Goal: Task Accomplishment & Management: Manage account settings

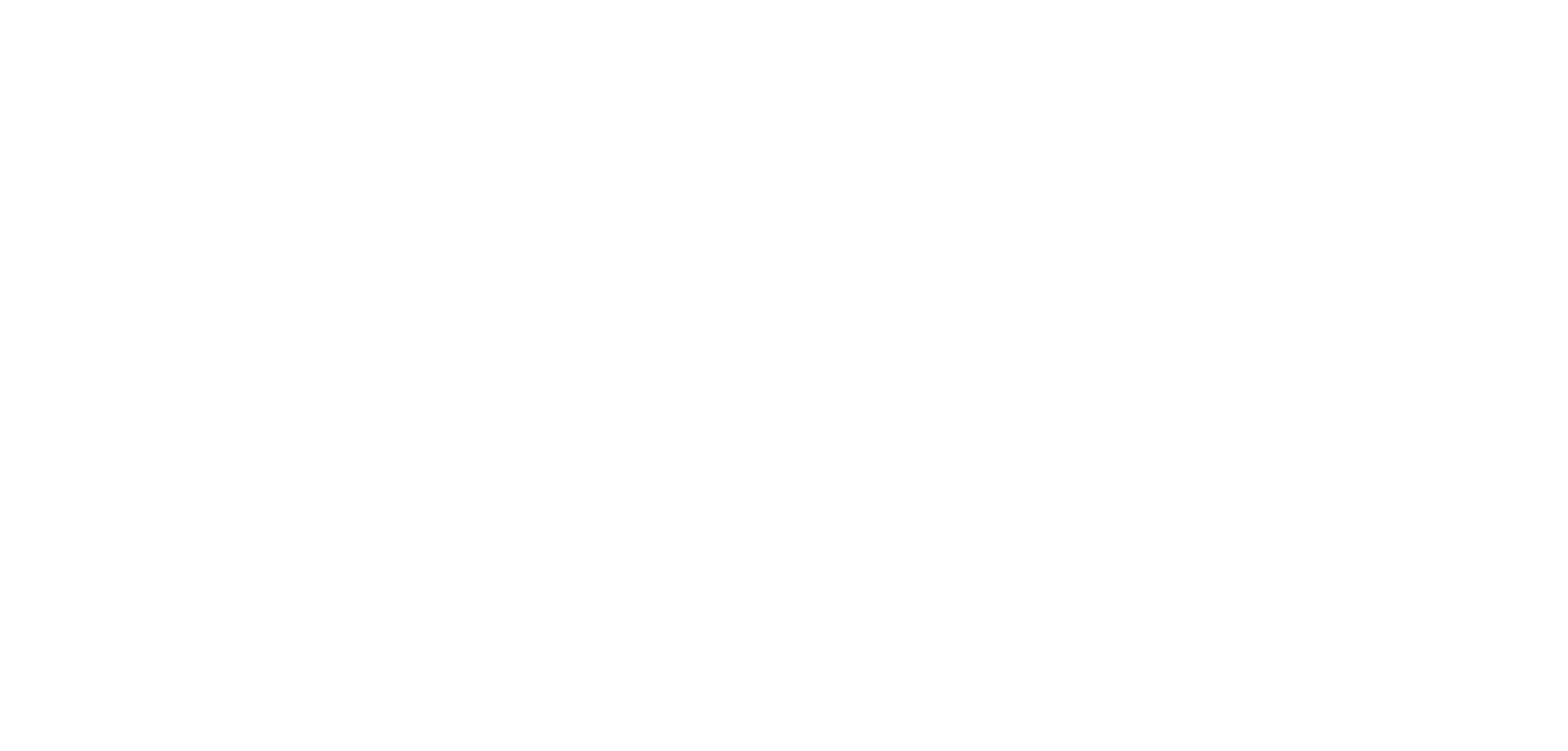
select select "*"
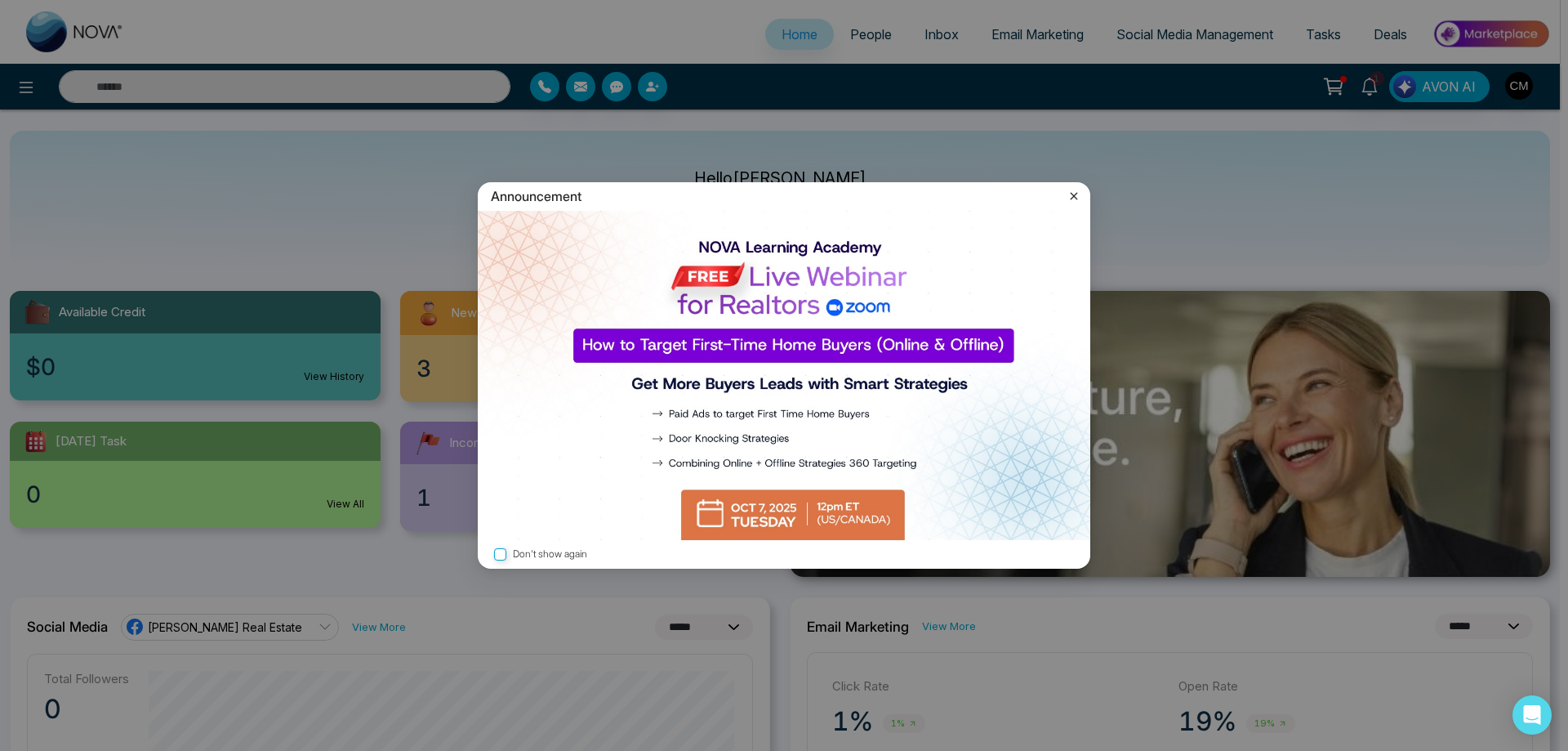
click at [827, 522] on img at bounding box center [784, 375] width 613 height 329
click at [547, 547] on label "Don't show again" at bounding box center [784, 555] width 586 height 16
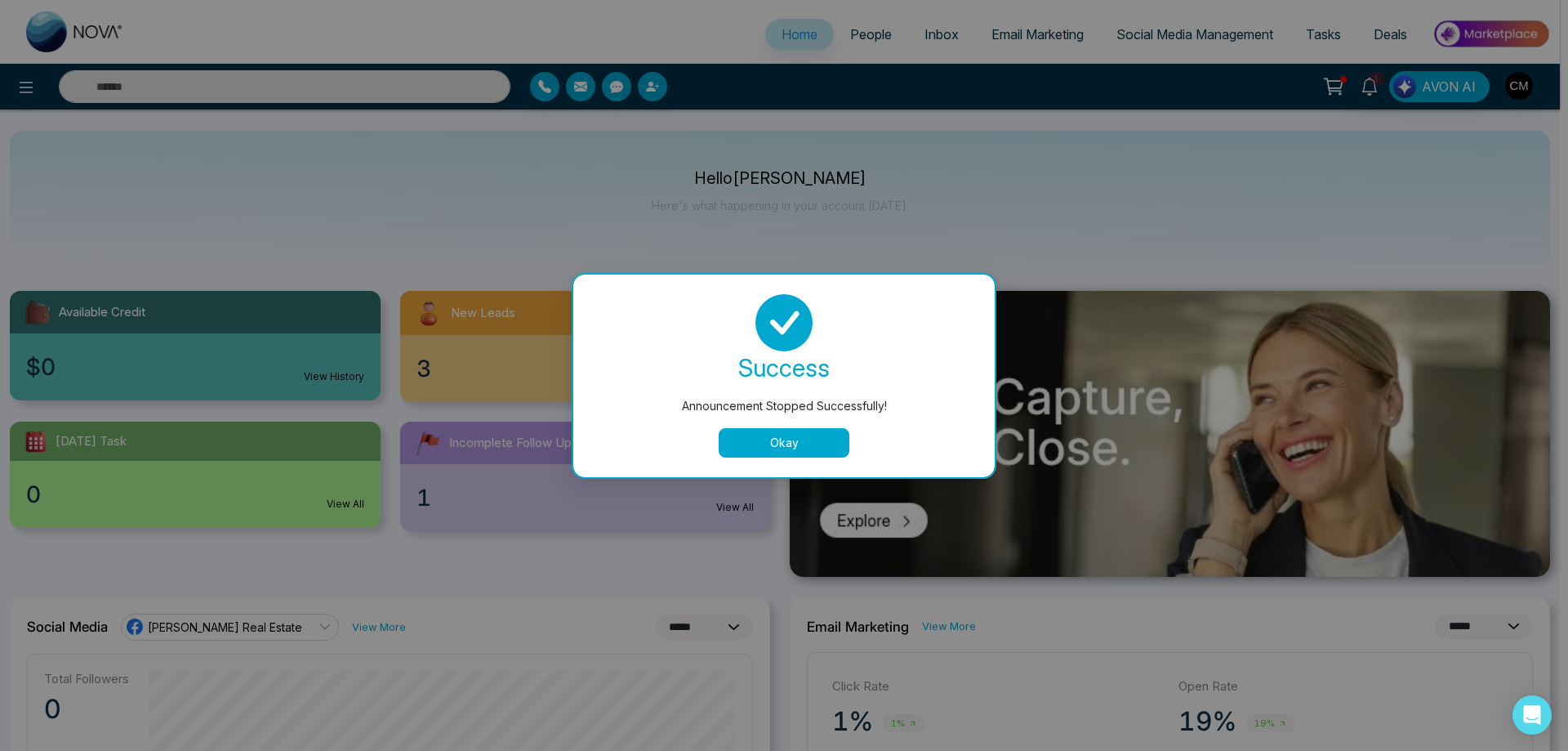
click at [775, 450] on button "Okay" at bounding box center [784, 442] width 131 height 29
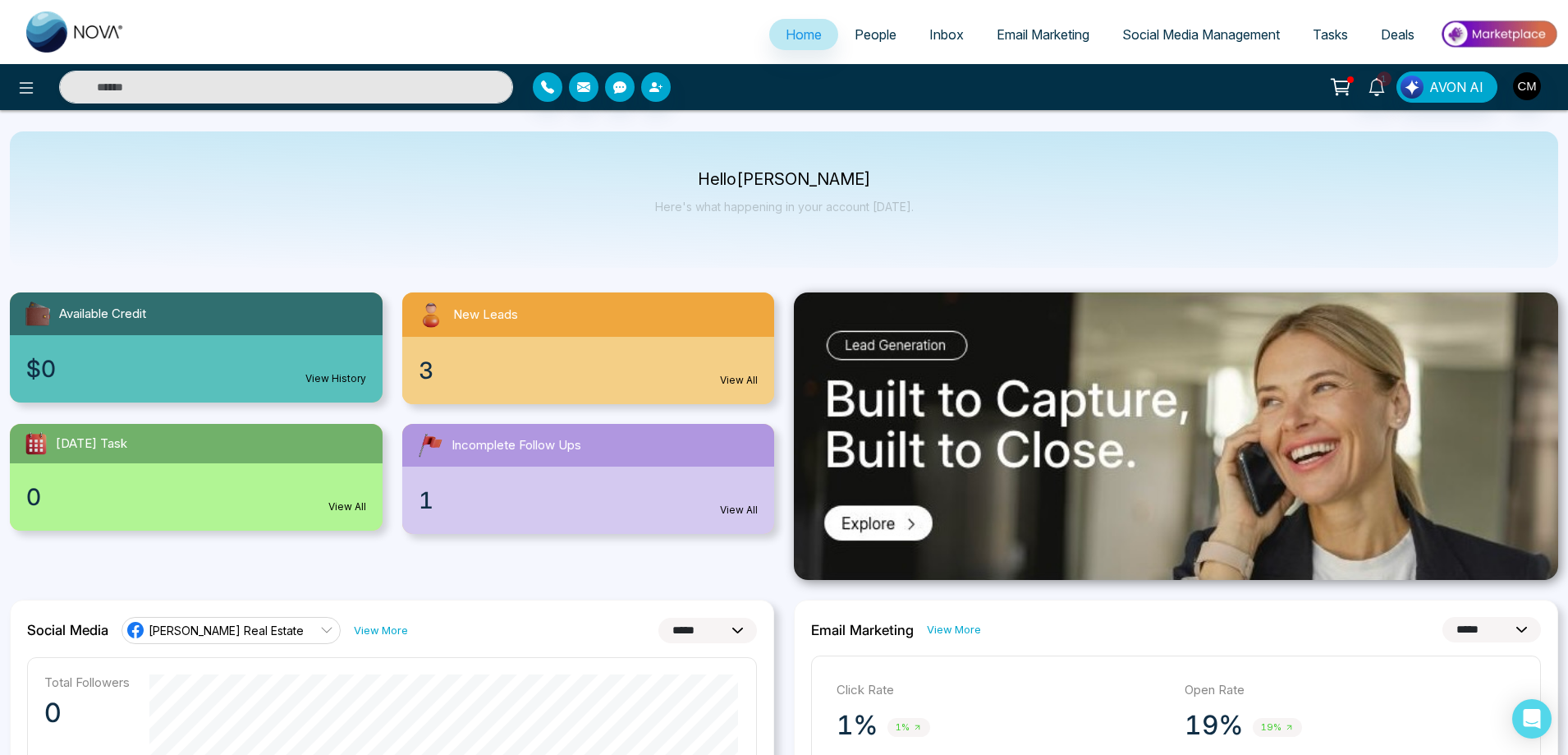
click at [873, 10] on div "Home People Inbox Email Marketing Social Media Management Tasks Deals" at bounding box center [784, 32] width 1568 height 64
click at [865, 22] on link "People" at bounding box center [876, 34] width 75 height 31
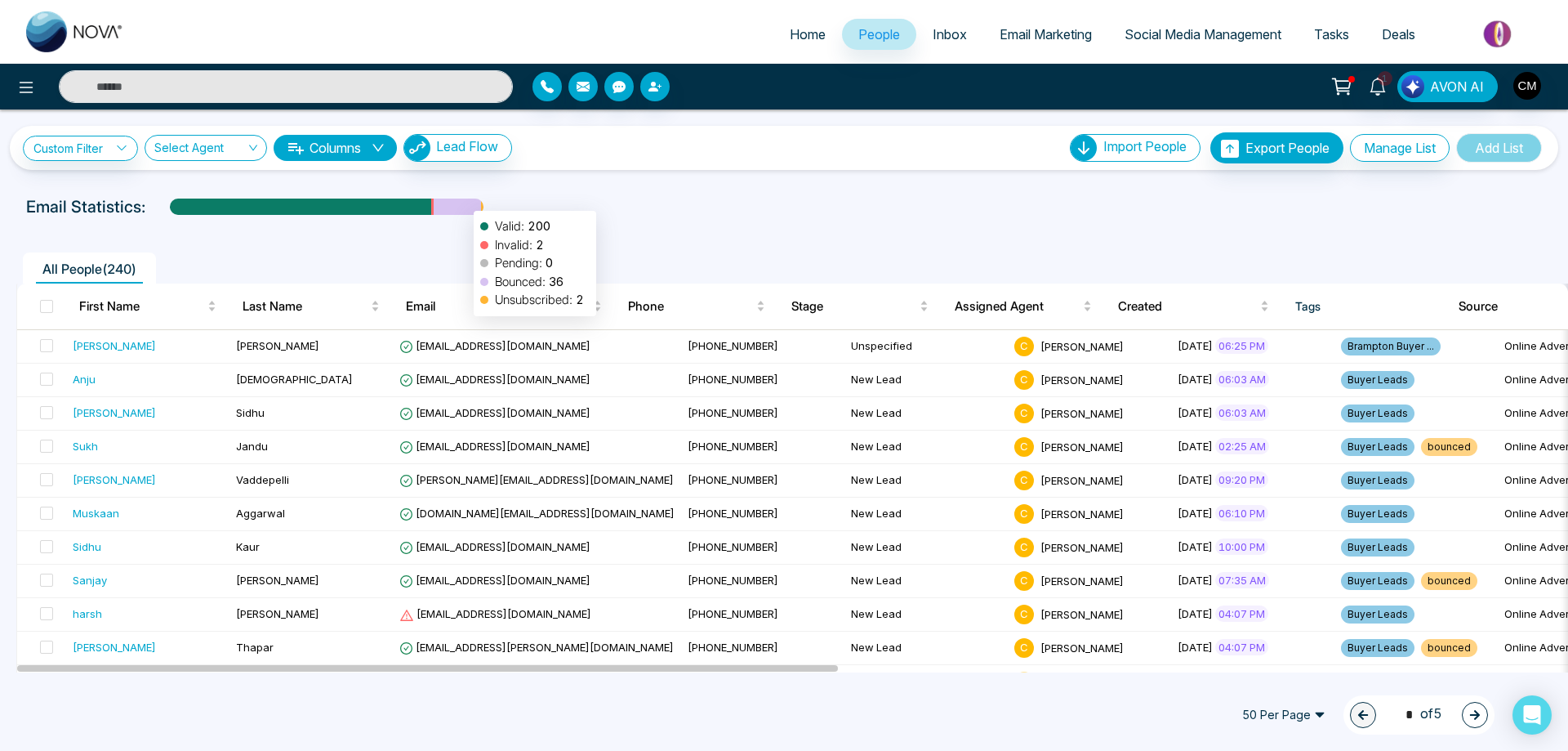
click at [465, 203] on div at bounding box center [458, 212] width 47 height 28
click at [1029, 46] on link "Email Marketing" at bounding box center [1046, 34] width 125 height 31
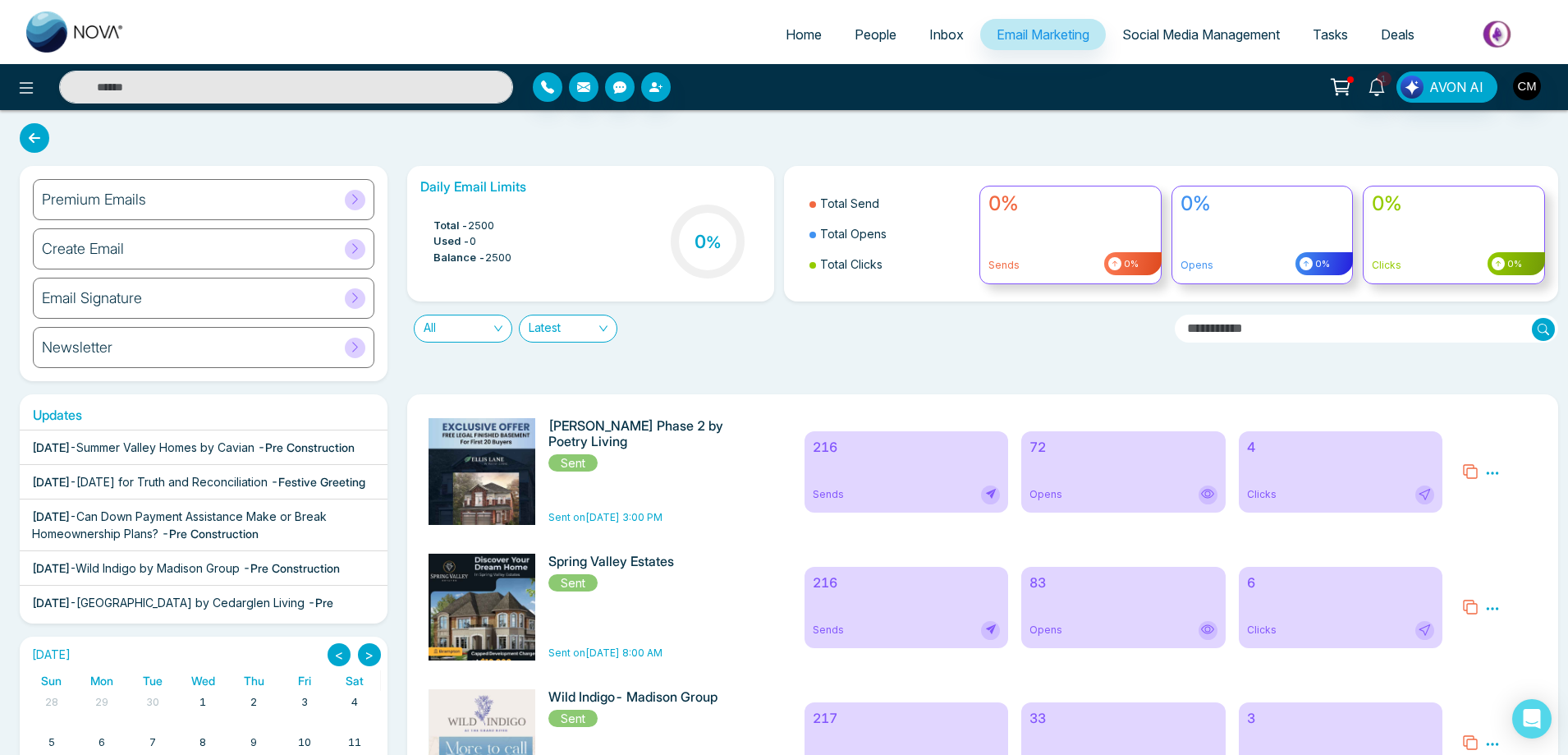
click at [913, 23] on link "Inbox" at bounding box center [946, 34] width 67 height 31
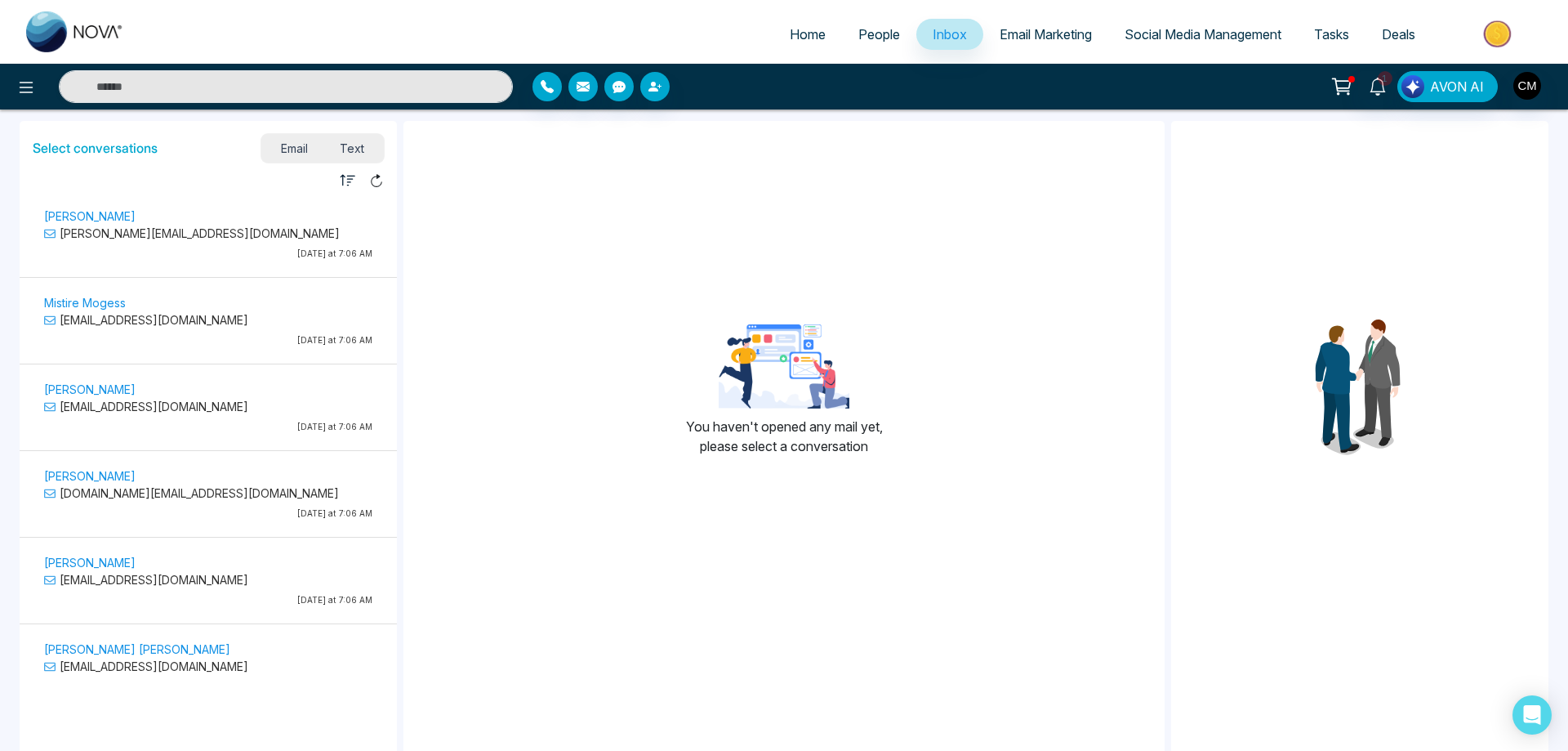
click at [250, 258] on p "[DATE] at 7:06 AM" at bounding box center [208, 253] width 328 height 12
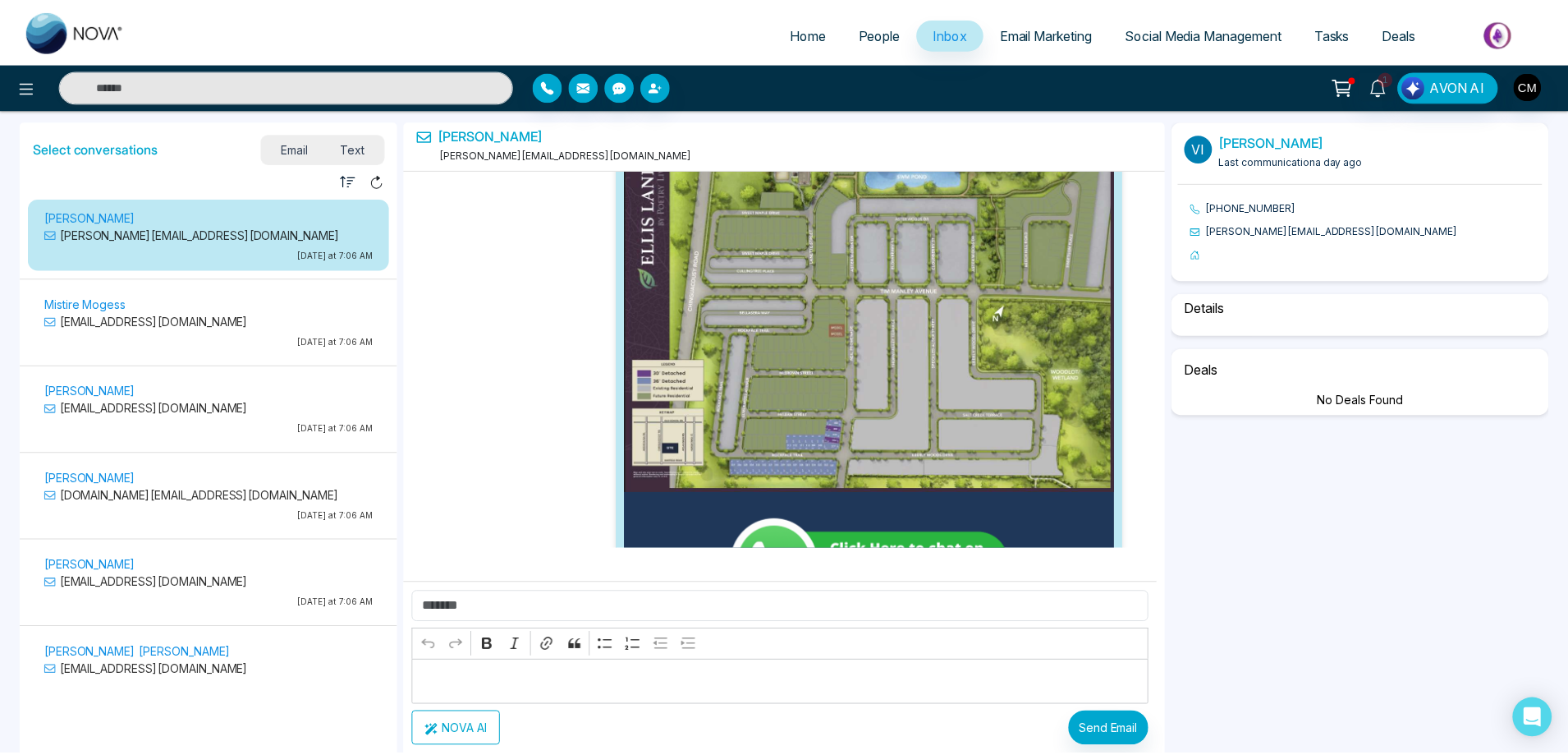
scroll to position [14840, 0]
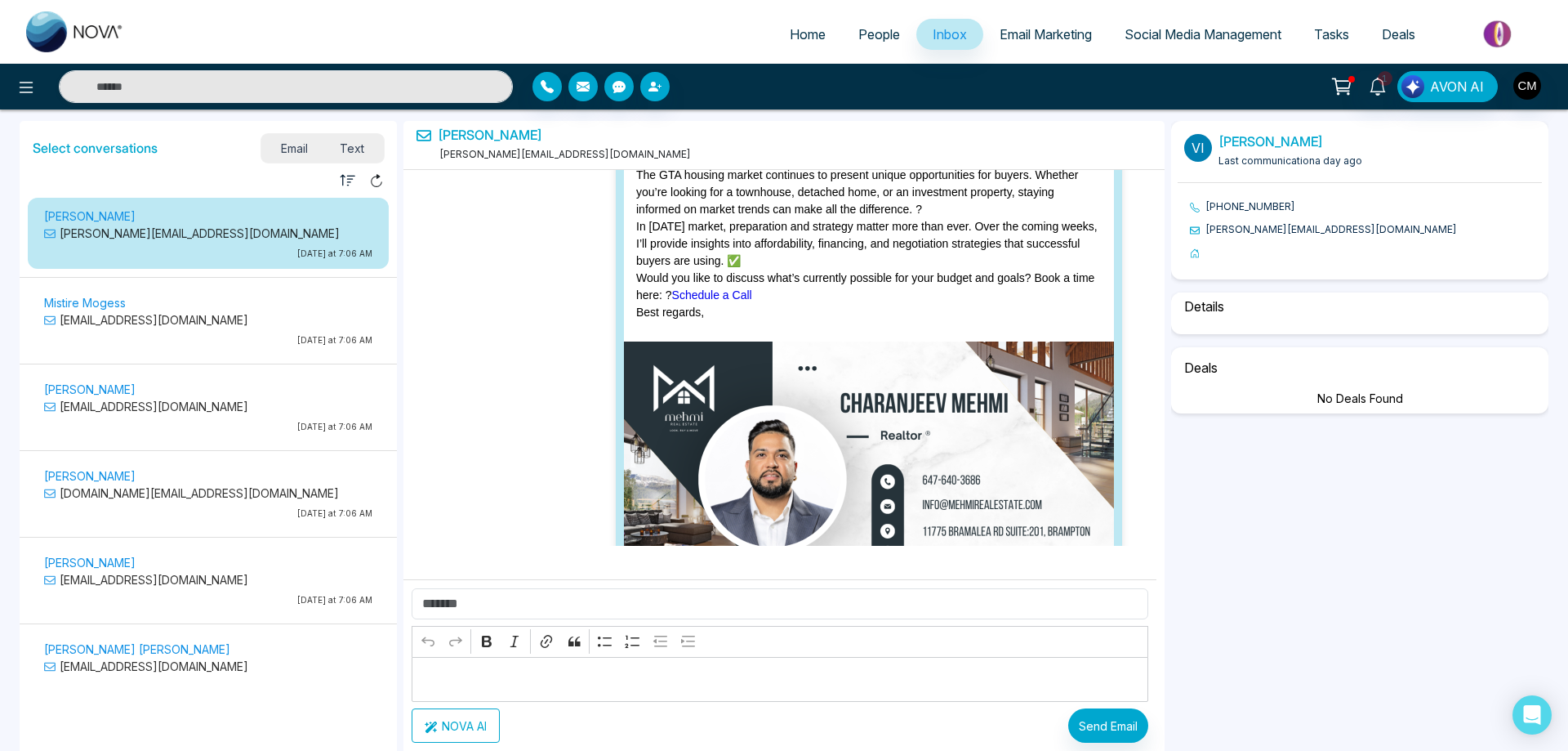
select select "****"
select select "**********"
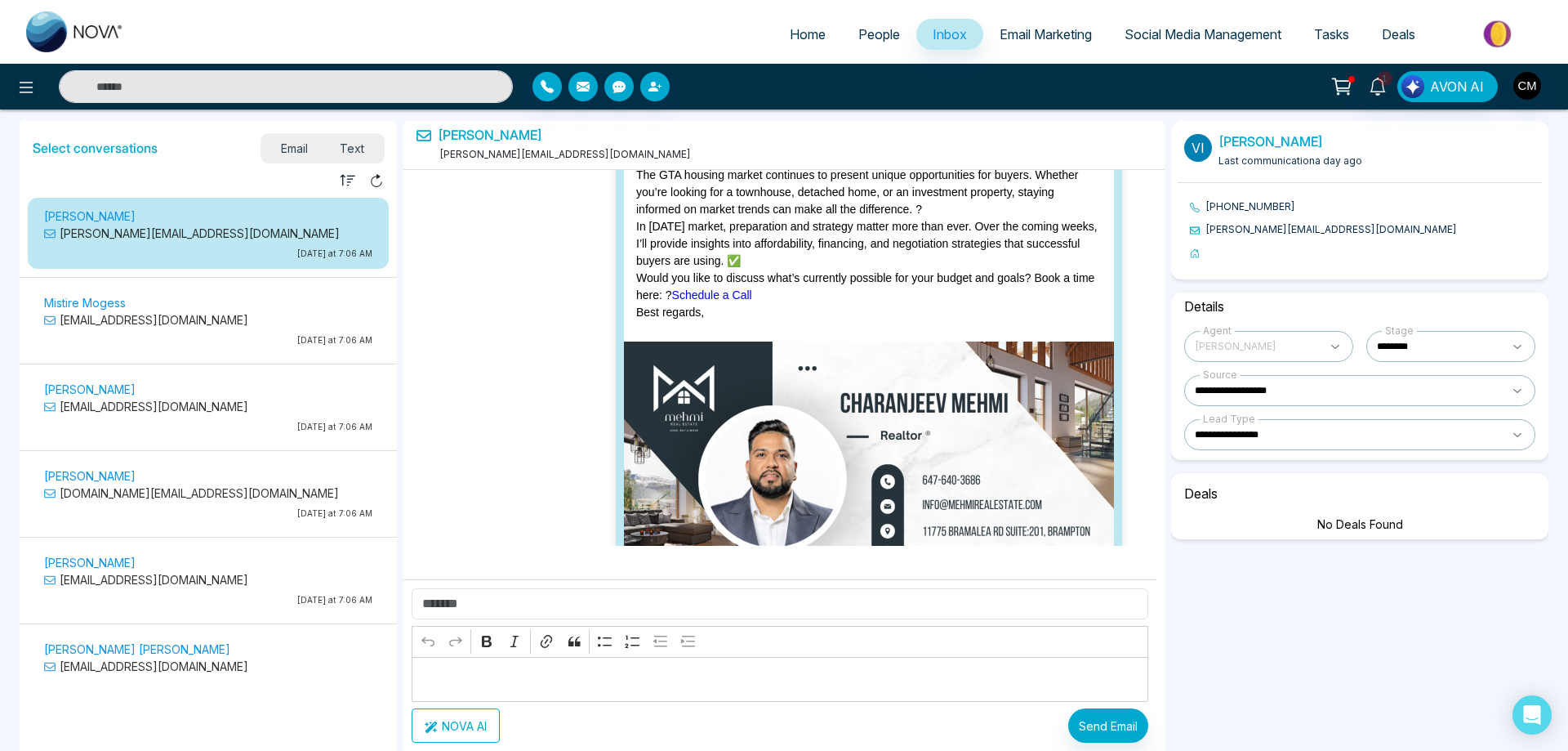
click at [352, 143] on span "Text" at bounding box center [352, 148] width 57 height 22
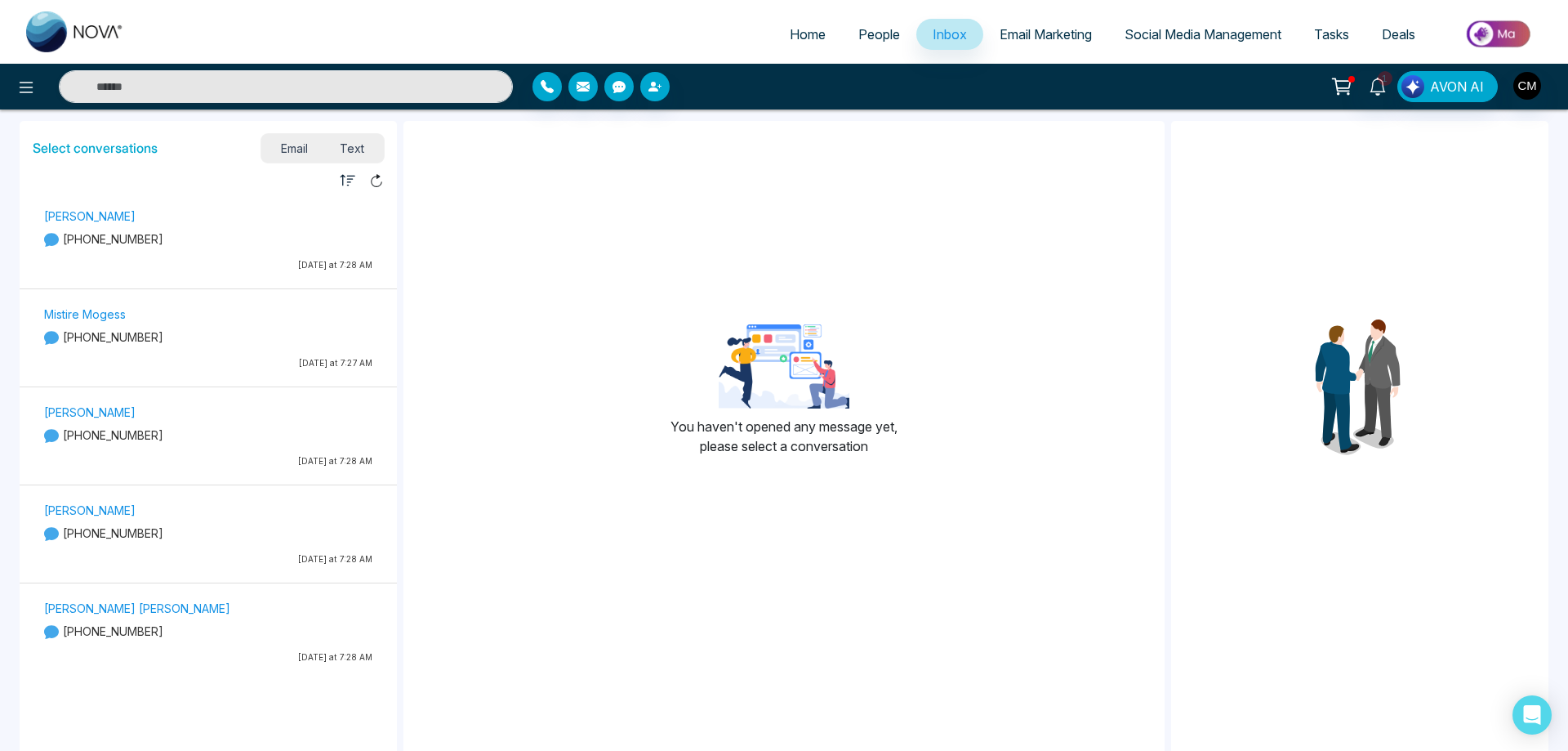
click at [258, 257] on div "[PERSON_NAME] [PHONE_NUMBER] [DATE] at 7:28 AM" at bounding box center [208, 242] width 345 height 72
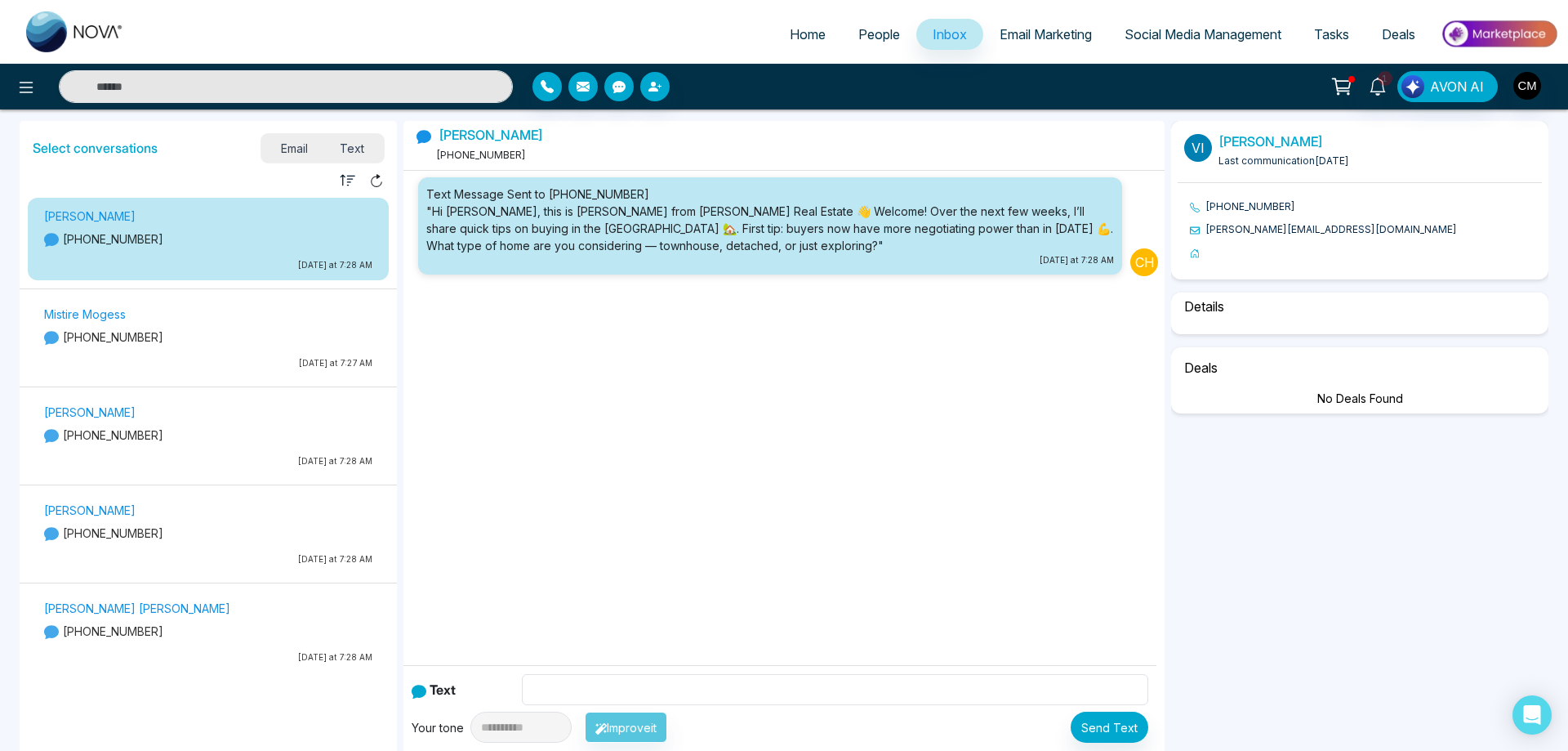
select select "****"
select select "**********"
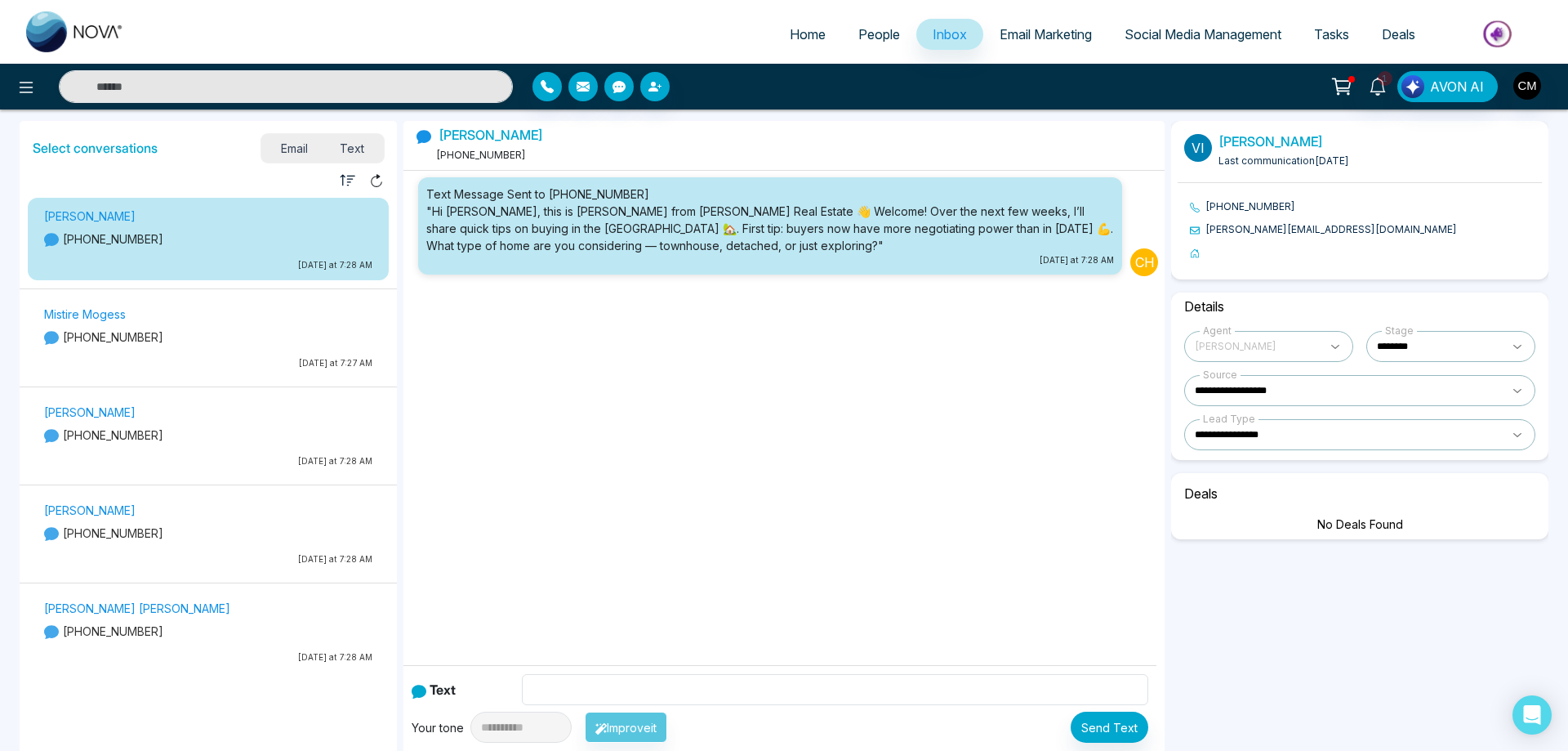
click at [853, 23] on link "People" at bounding box center [878, 34] width 74 height 31
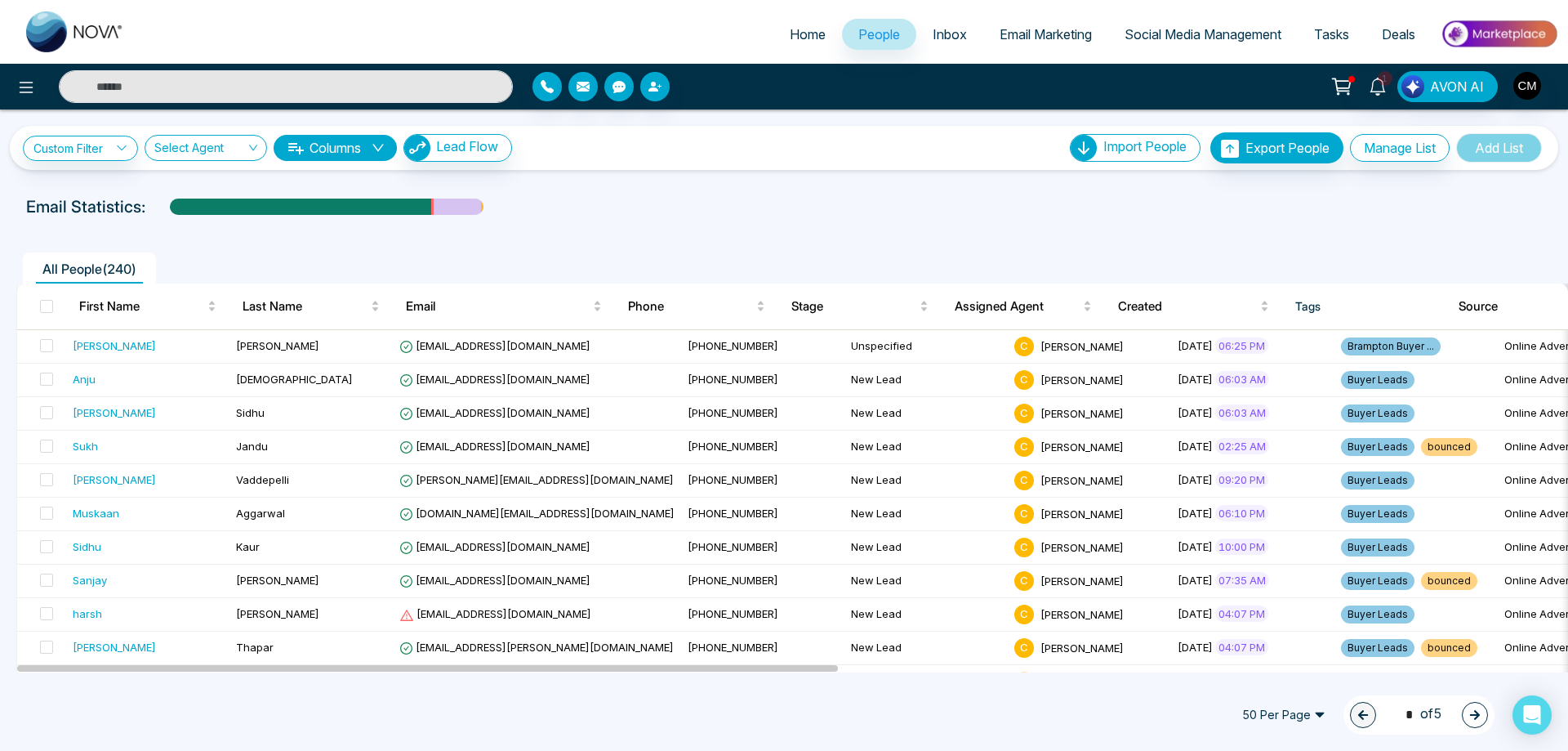
click at [809, 52] on li "Home" at bounding box center [807, 36] width 69 height 34
click at [797, 39] on span "Home" at bounding box center [808, 34] width 36 height 16
select select "*"
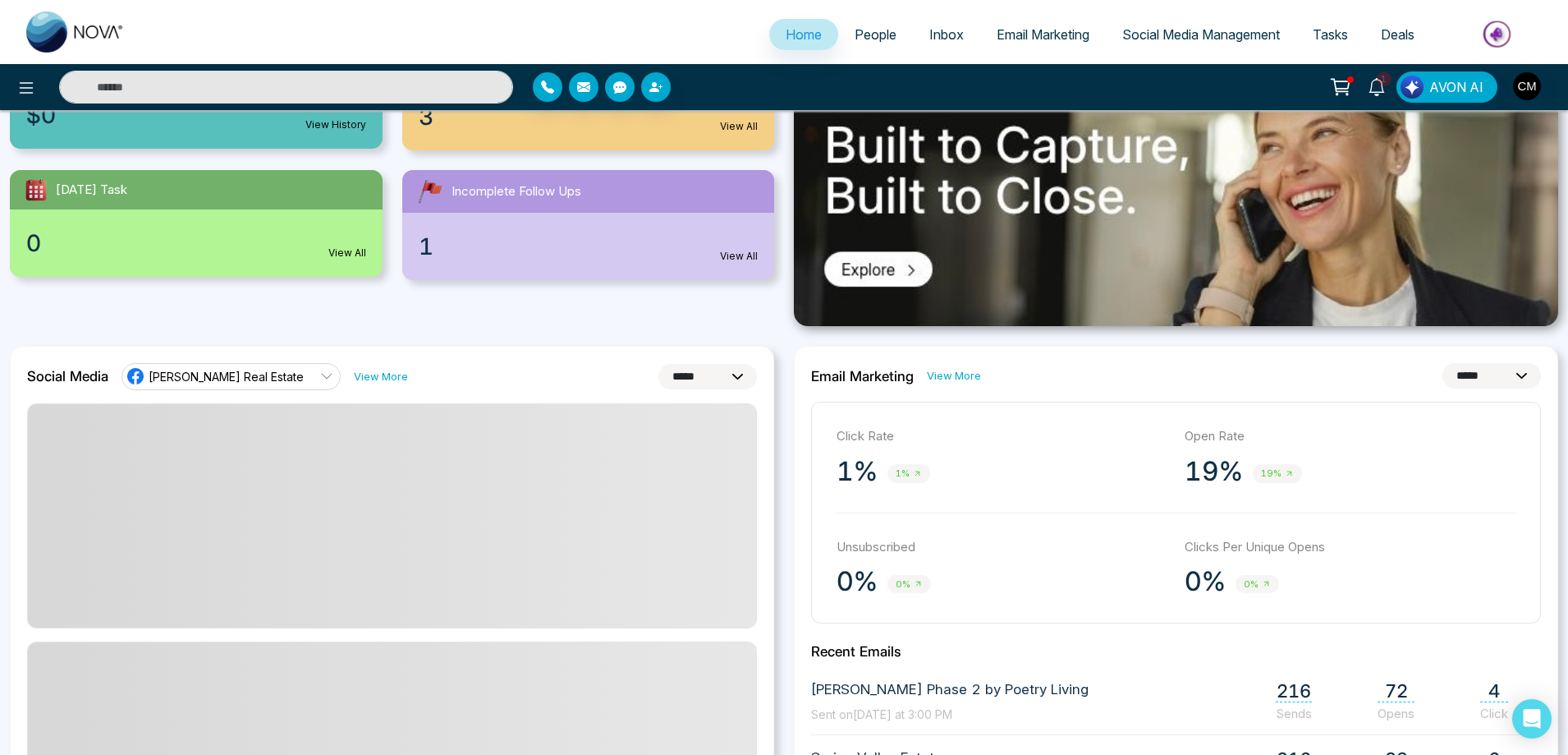
scroll to position [164, 0]
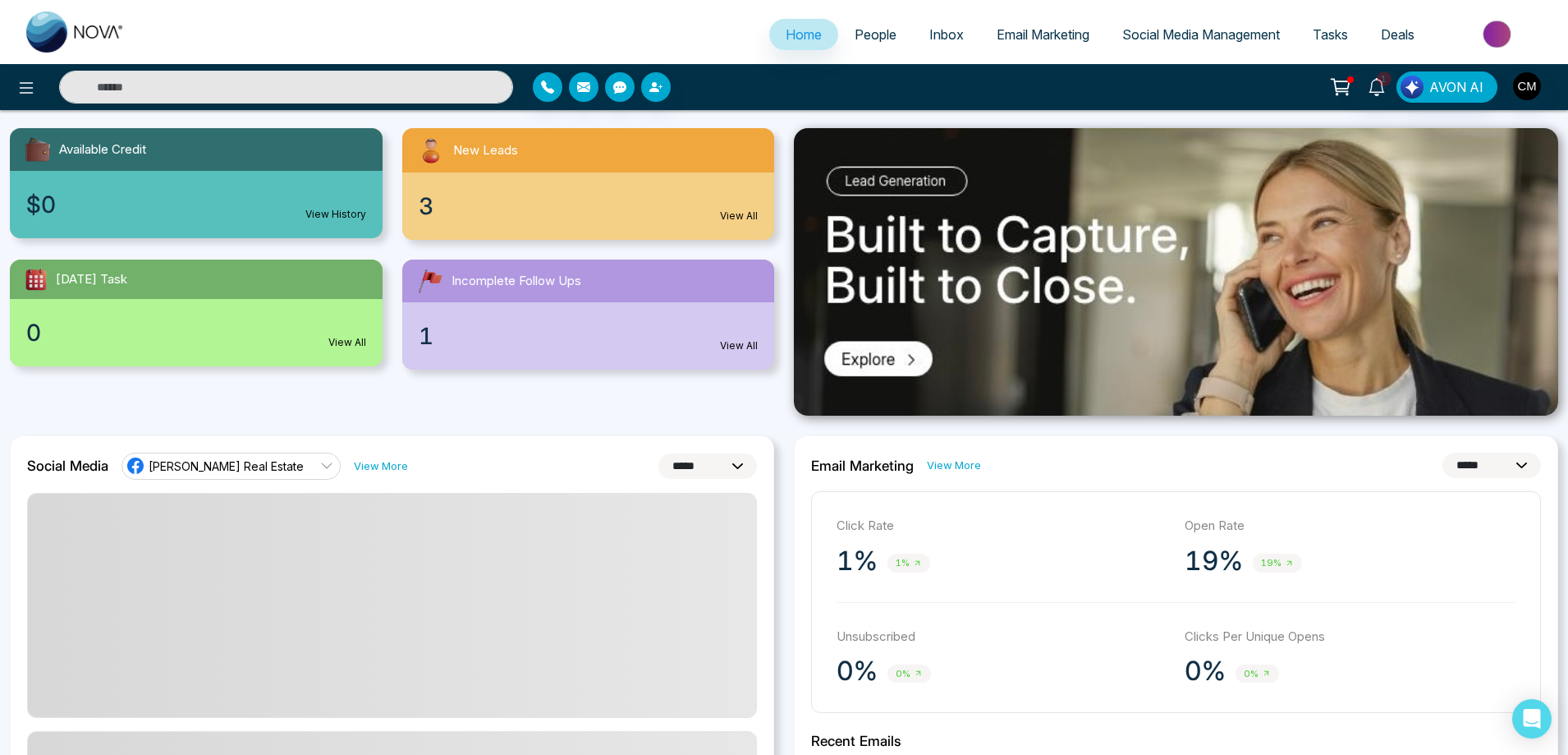
click at [472, 218] on div "3 View All" at bounding box center [588, 206] width 373 height 67
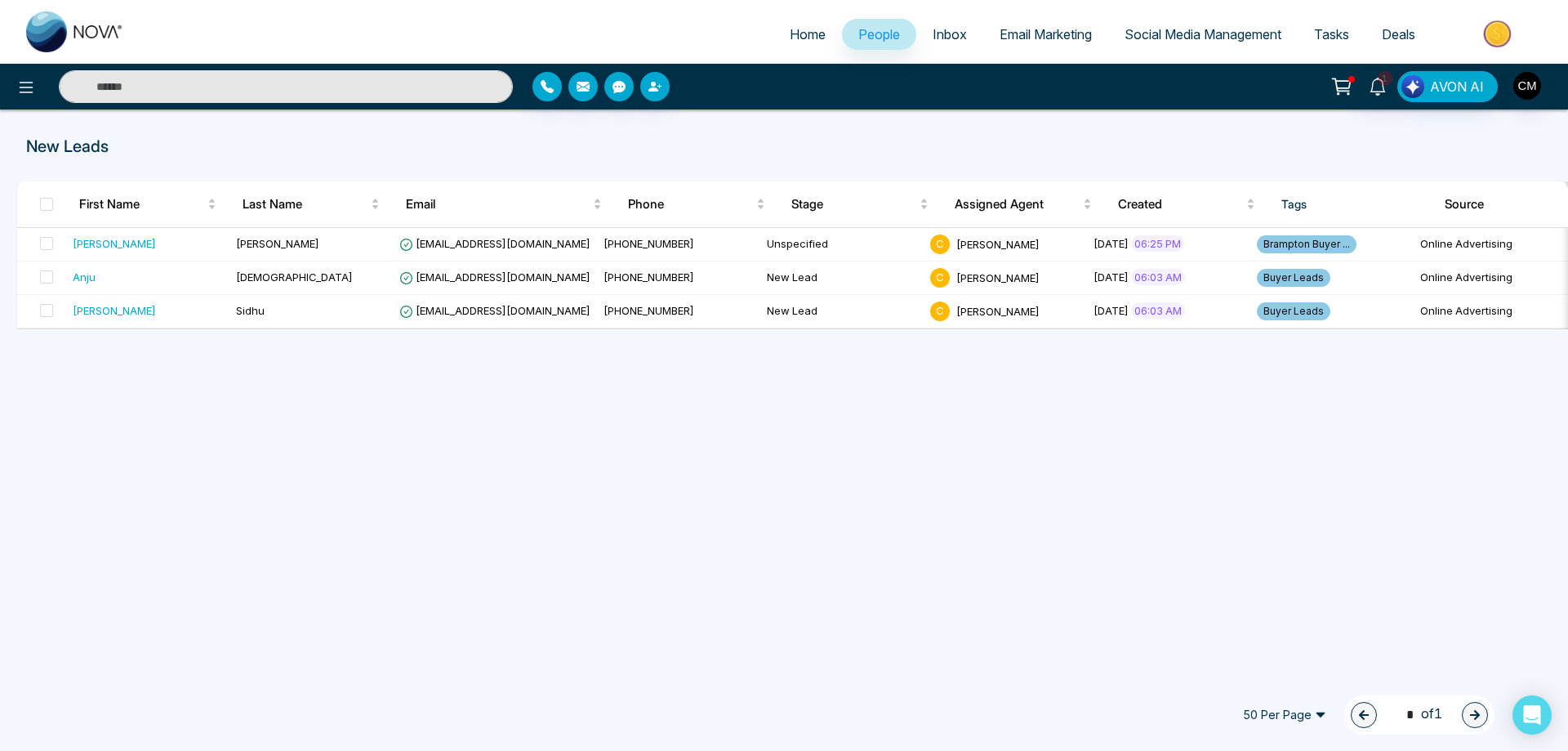
click at [933, 29] on span "Inbox" at bounding box center [950, 34] width 35 height 16
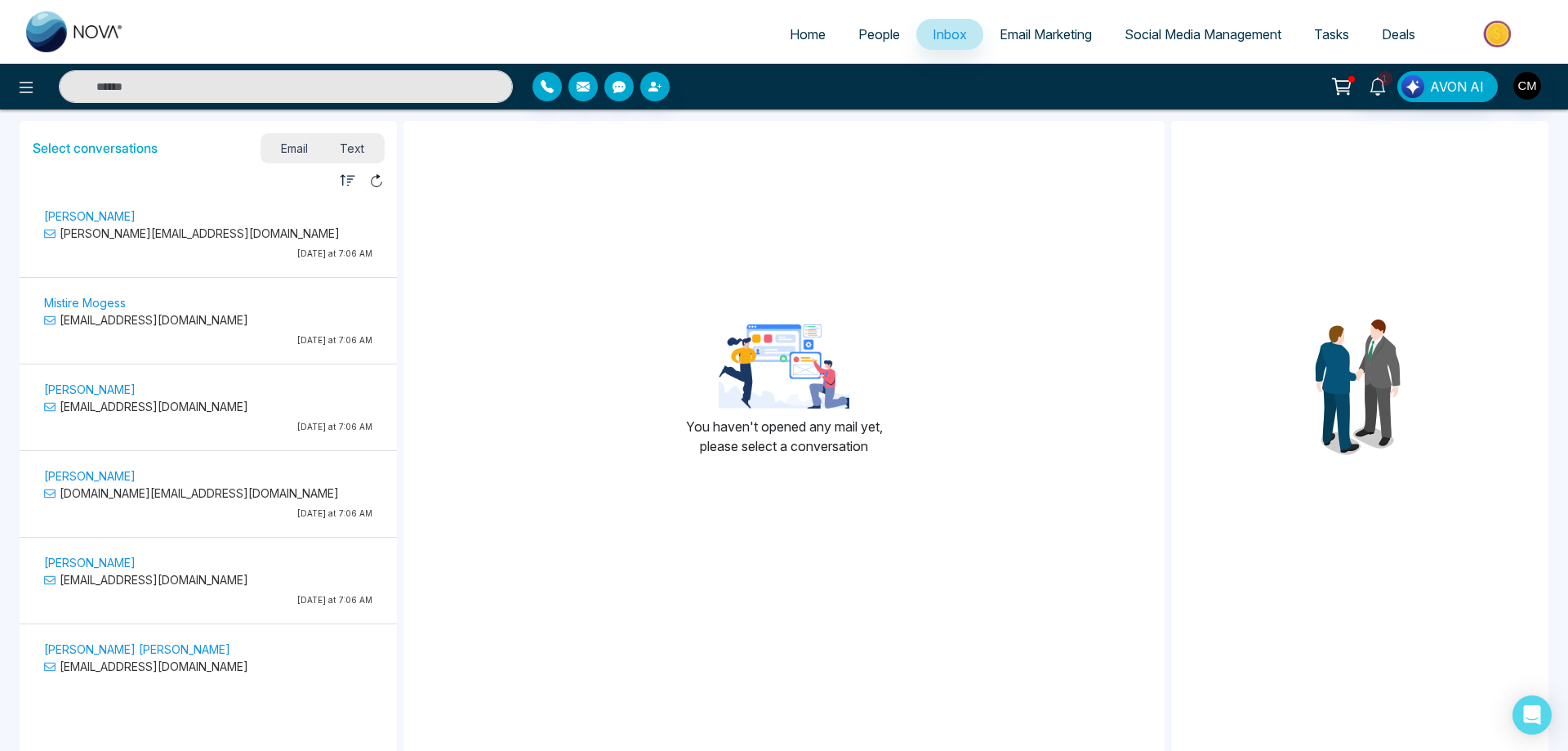
click at [261, 234] on p "[PERSON_NAME][EMAIL_ADDRESS][DOMAIN_NAME]" at bounding box center [208, 233] width 328 height 17
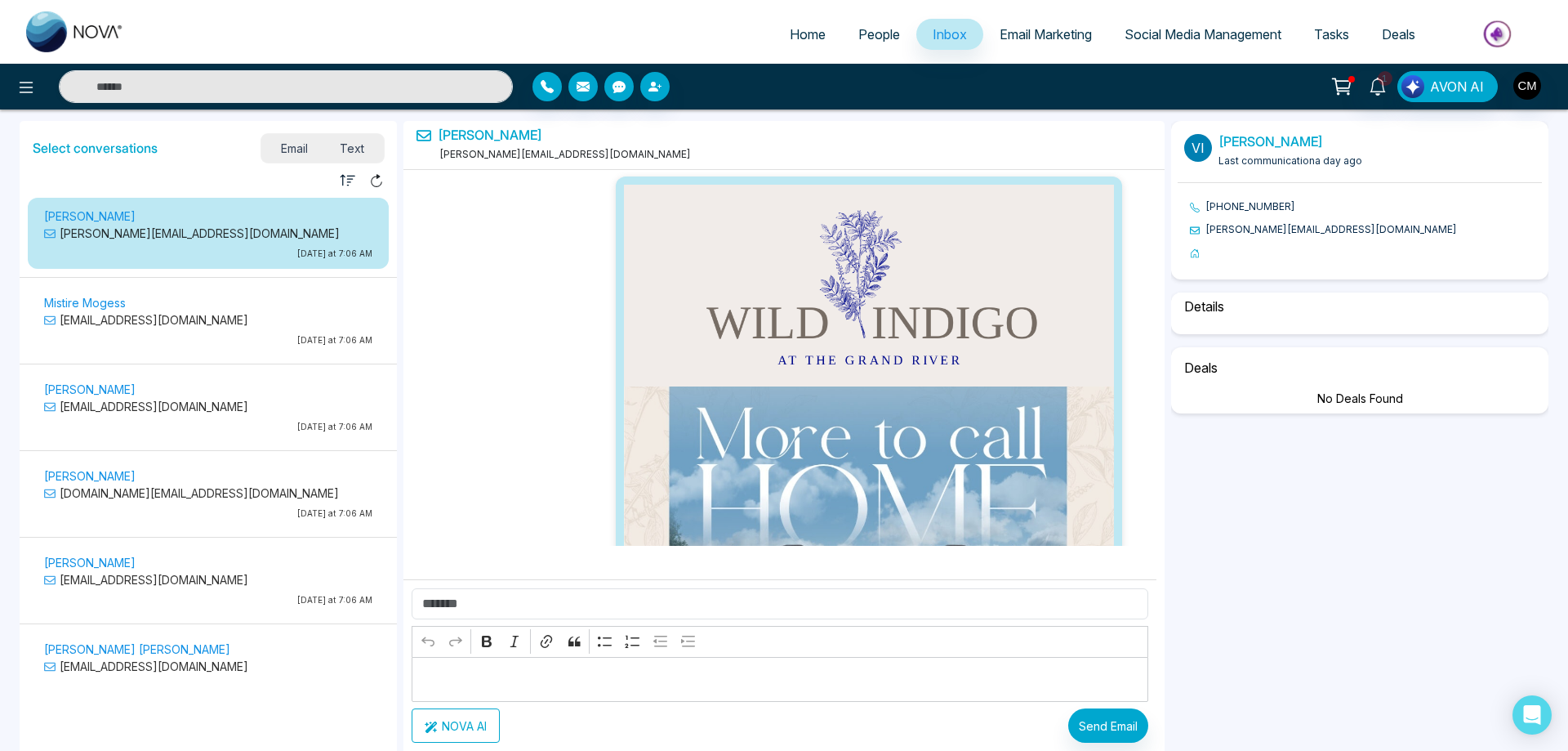
scroll to position [15040, 0]
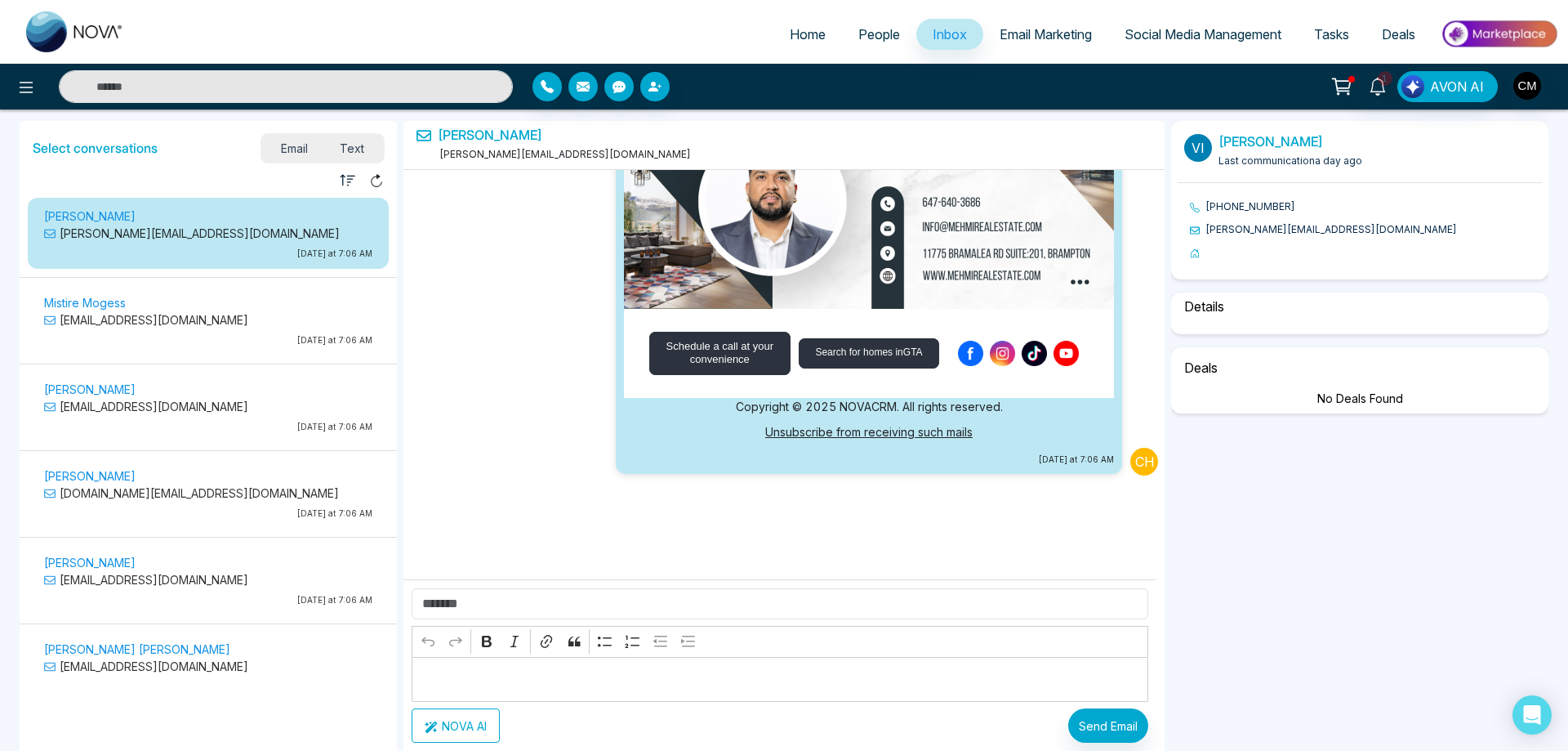
select select "****"
select select "**********"
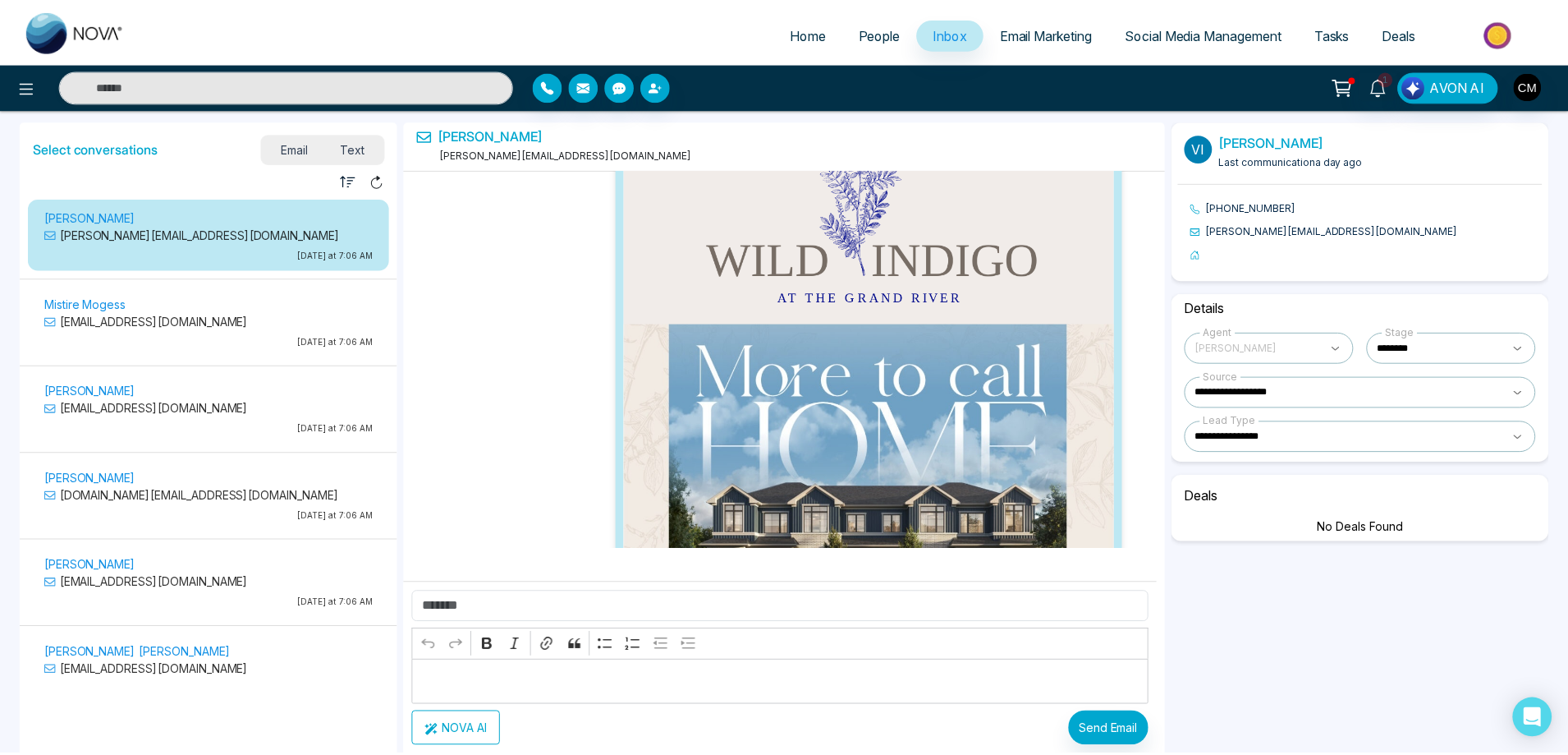
scroll to position [0, 0]
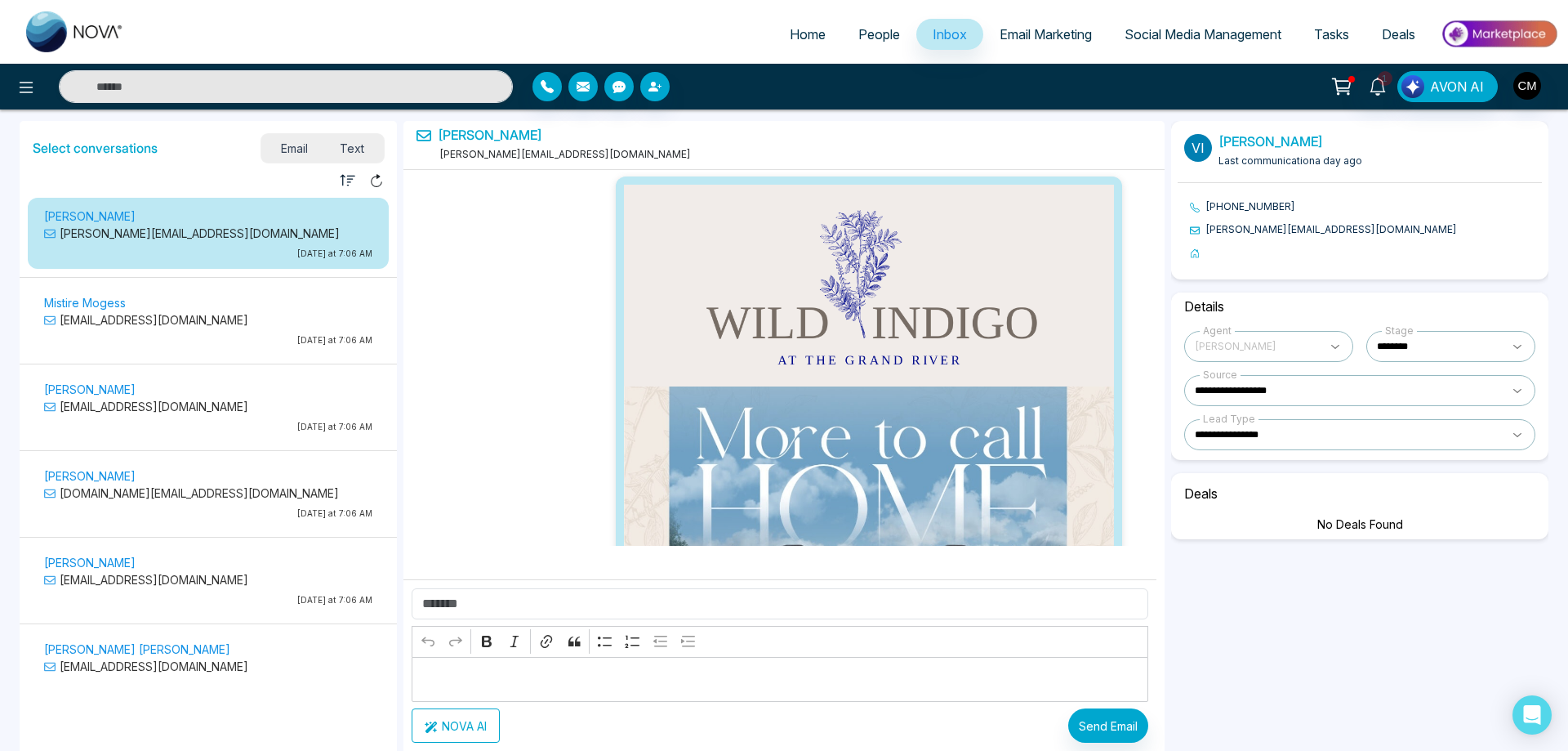
click at [866, 36] on span "People" at bounding box center [879, 34] width 41 height 16
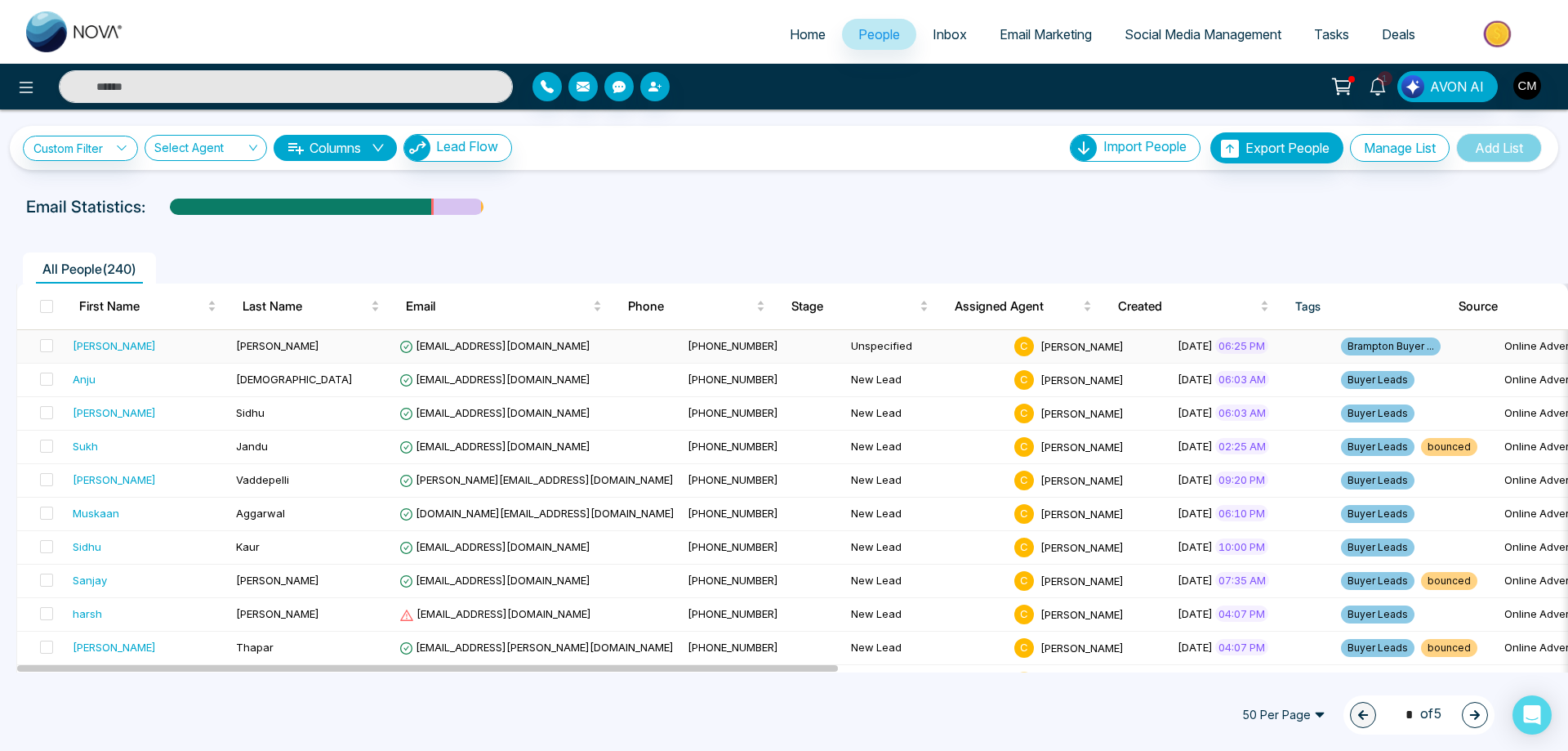
click at [116, 345] on div "[PERSON_NAME]" at bounding box center [147, 345] width 150 height 16
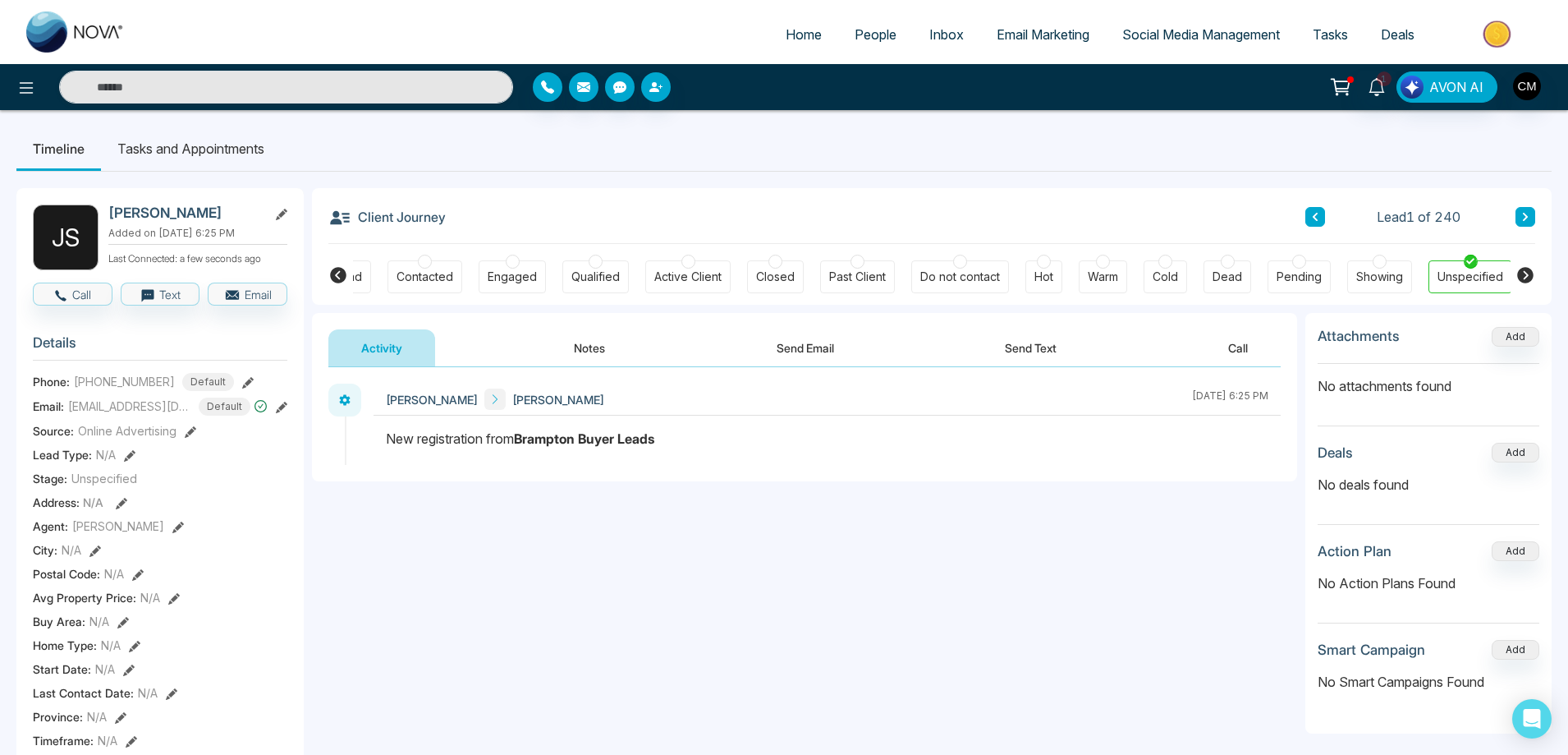
click at [1529, 223] on button at bounding box center [1525, 216] width 20 height 20
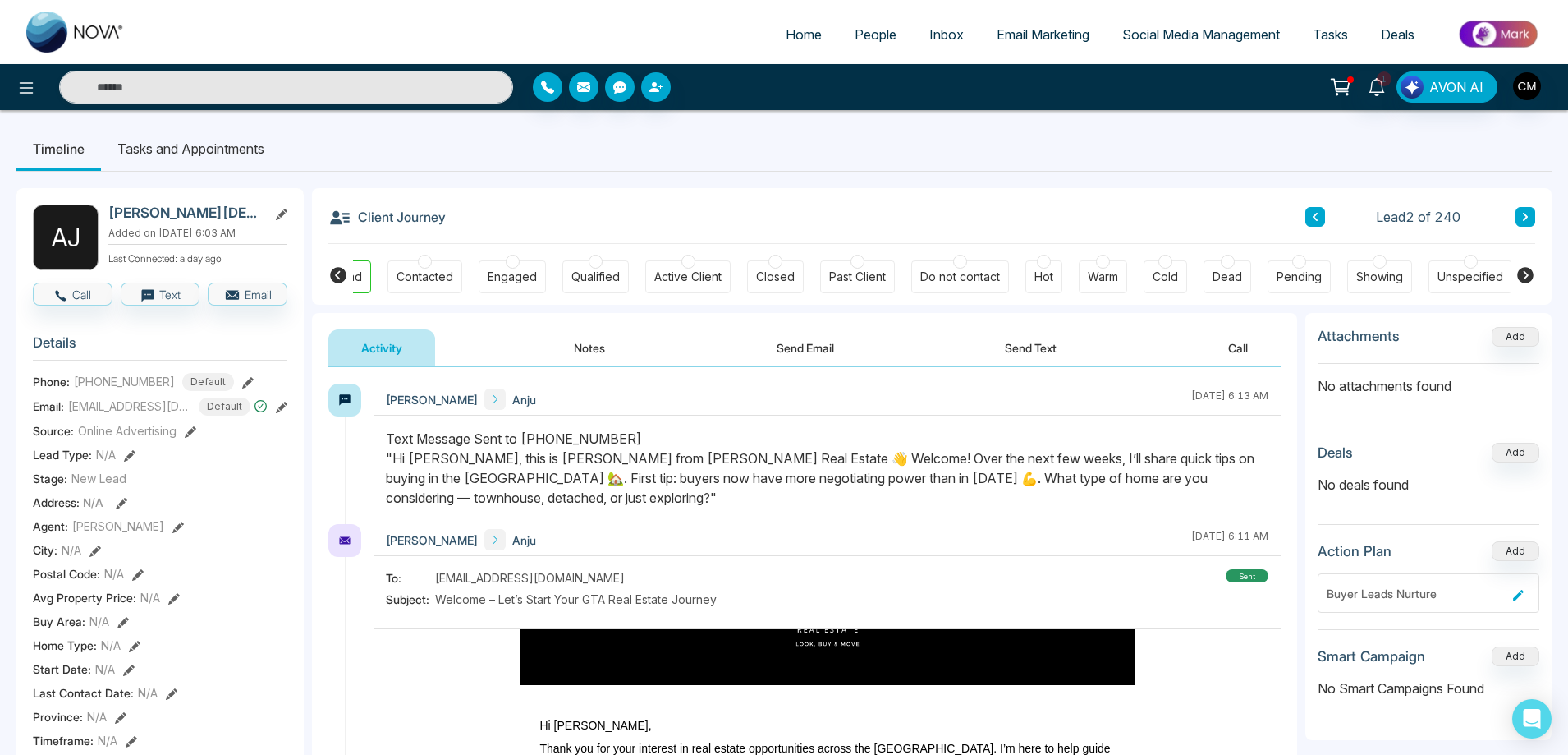
click at [51, 36] on img at bounding box center [76, 31] width 98 height 41
select select "*"
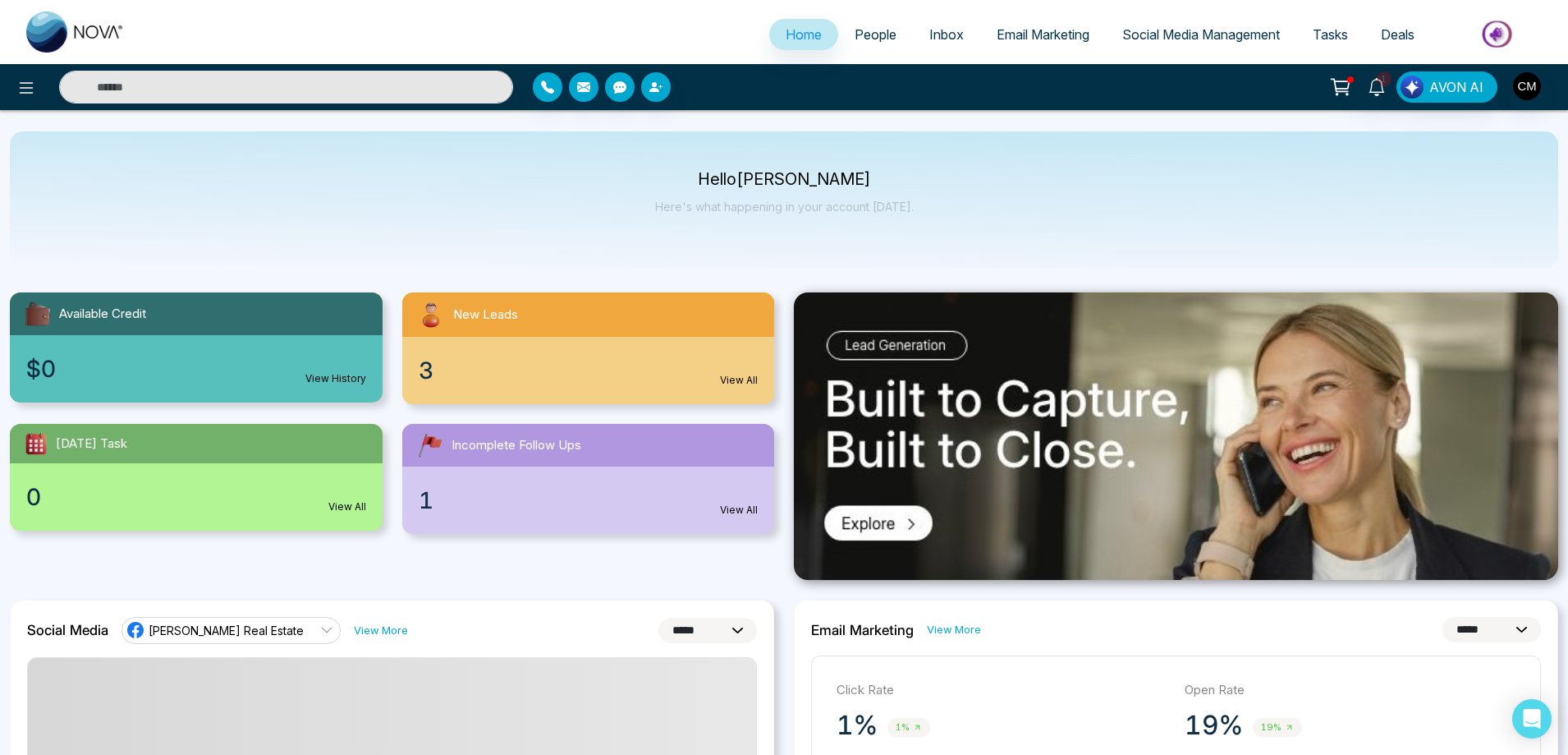
click at [855, 31] on span "People" at bounding box center [876, 34] width 42 height 16
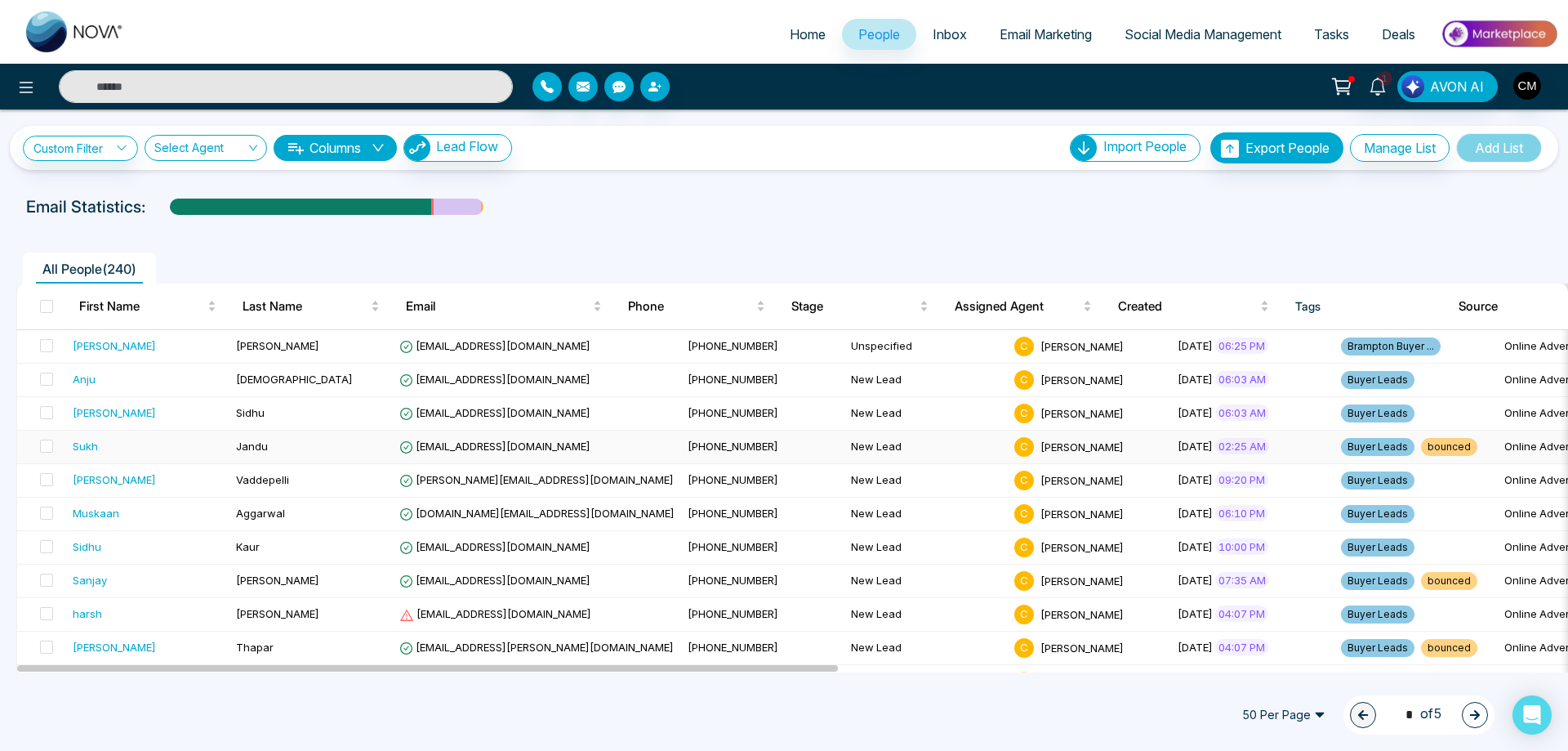
click at [157, 446] on div "Sukh" at bounding box center [147, 446] width 150 height 16
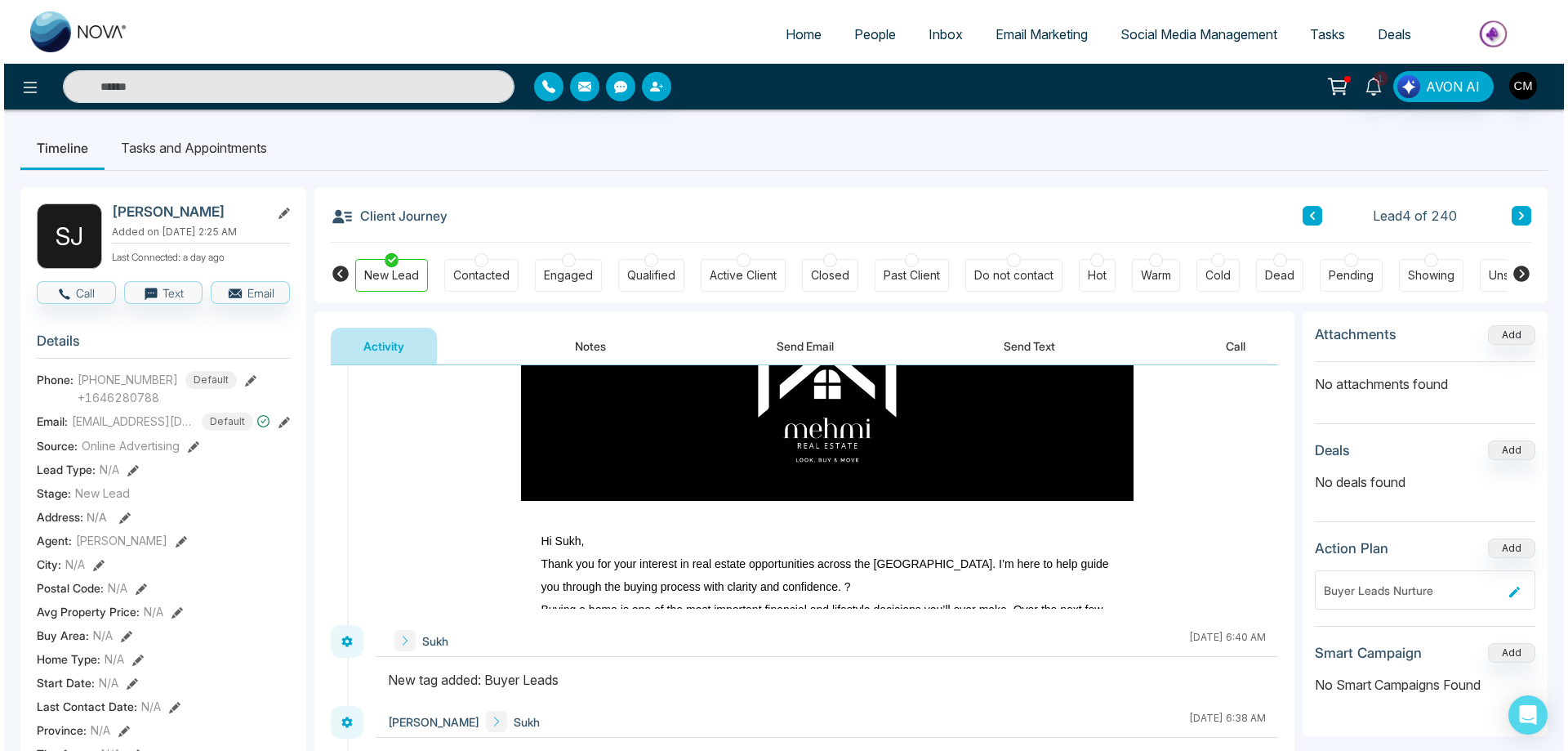
scroll to position [1515, 0]
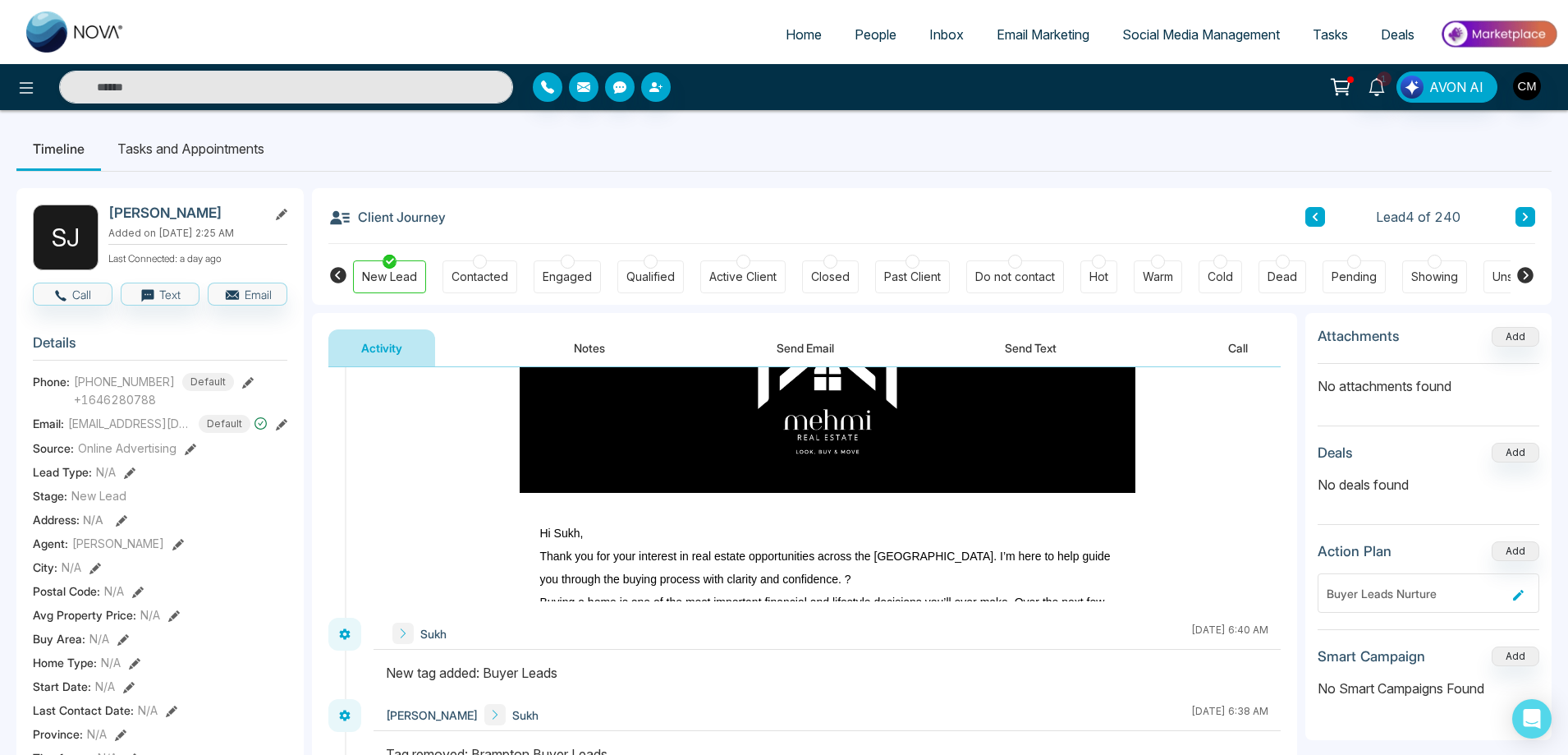
click at [47, 6] on link at bounding box center [75, 32] width 131 height 53
select select "*"
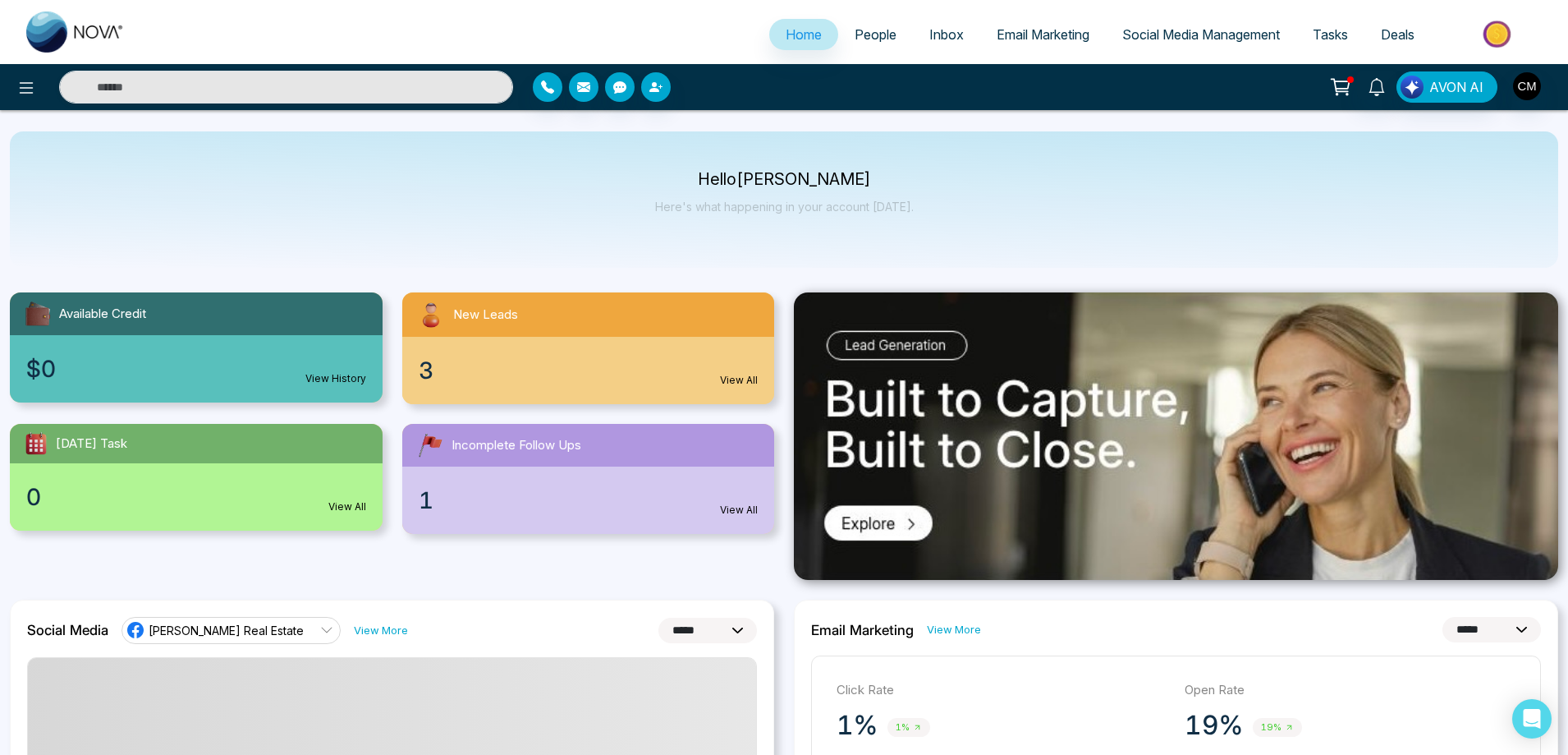
click at [855, 26] on span "People" at bounding box center [876, 34] width 42 height 16
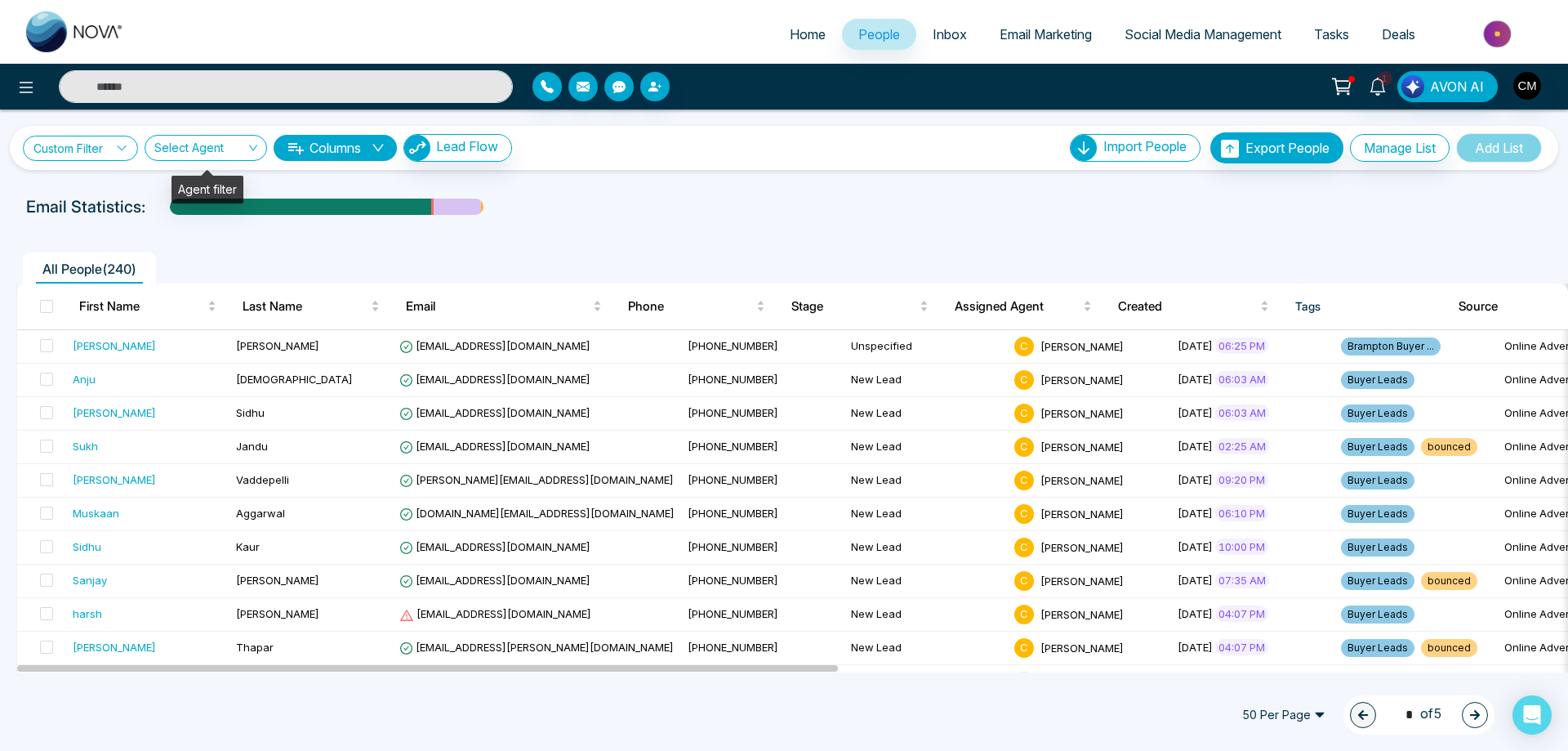
click at [104, 149] on link "Custom Filter" at bounding box center [80, 148] width 116 height 25
click at [107, 192] on input "search" at bounding box center [113, 186] width 132 height 24
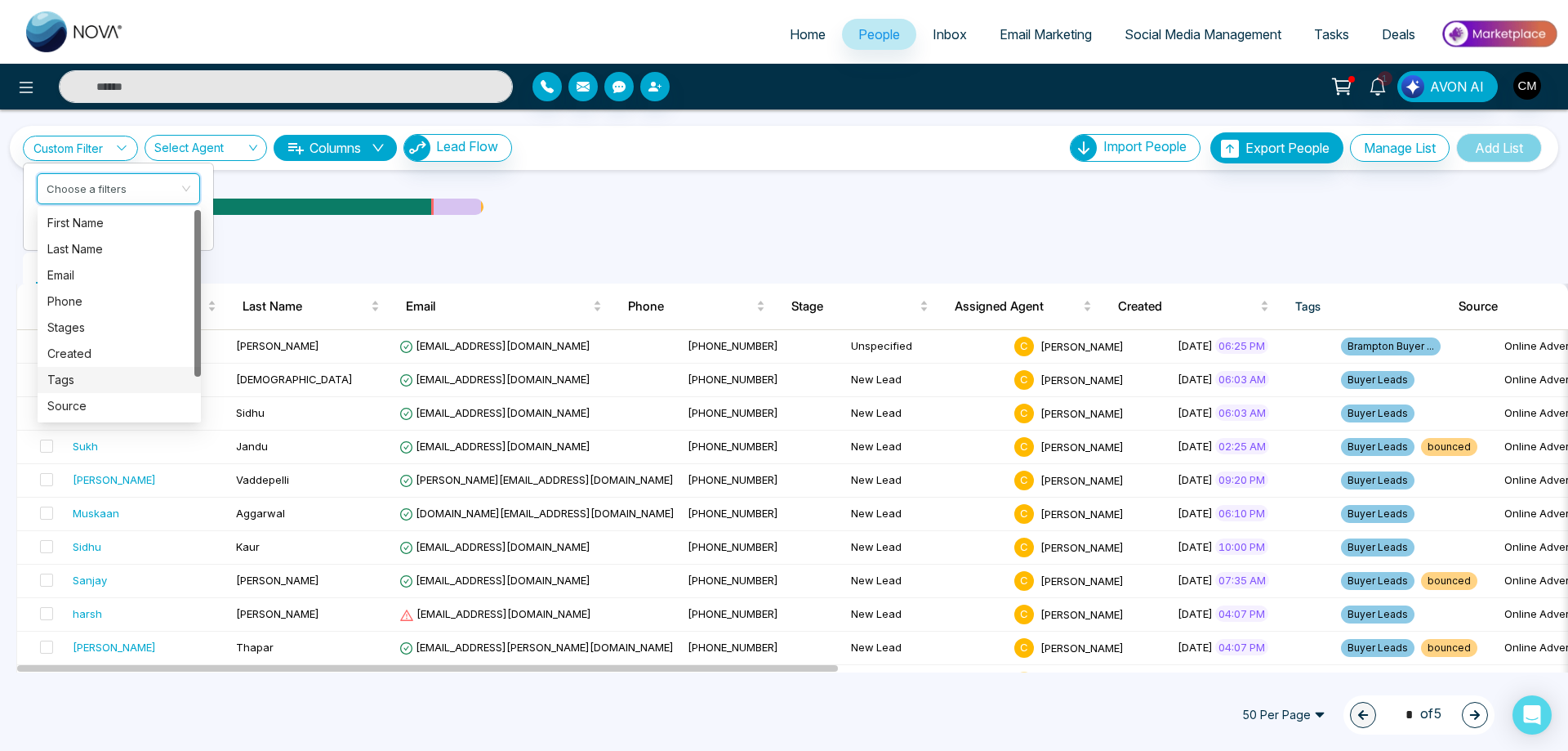
click at [105, 378] on div "Tags" at bounding box center [118, 380] width 144 height 18
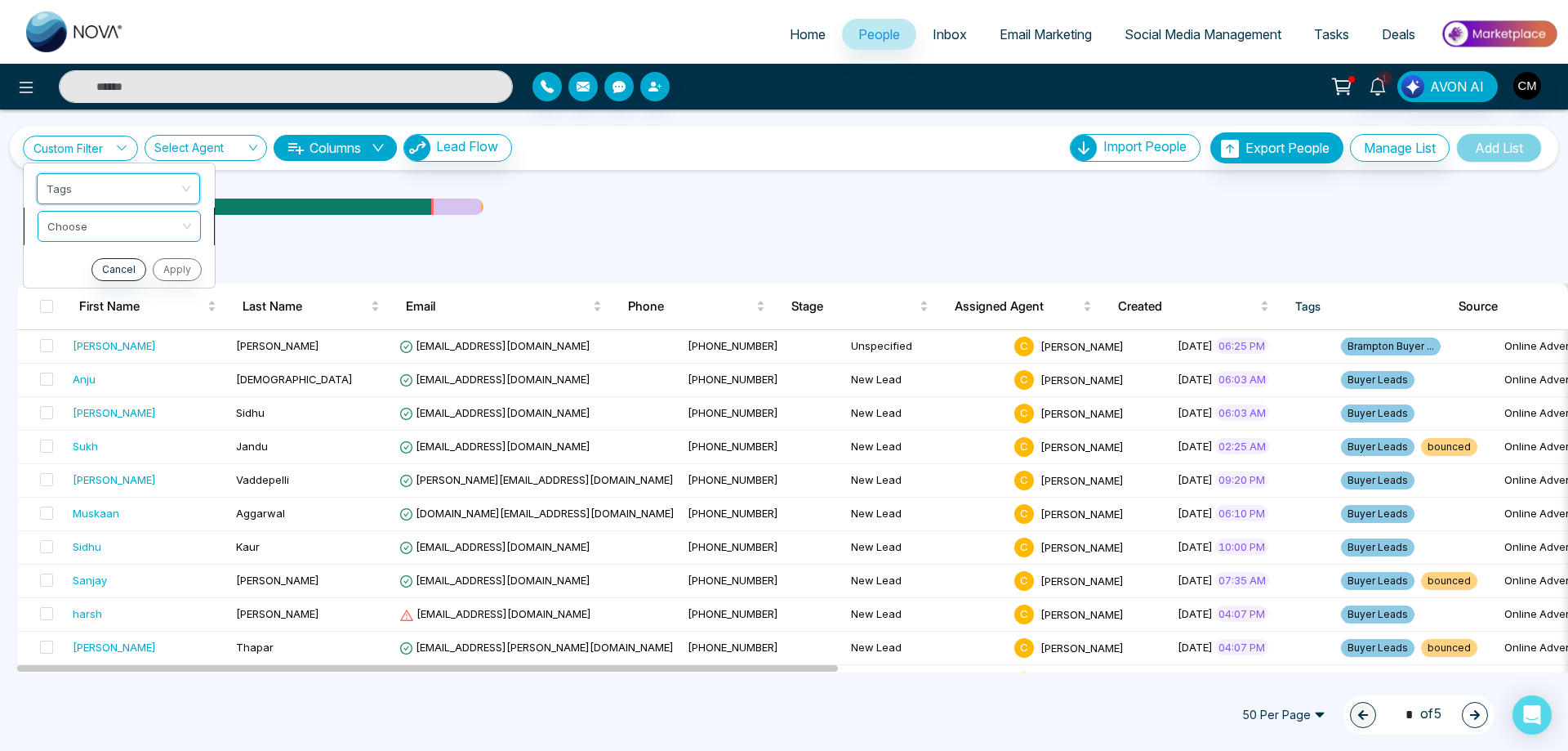
click at [116, 216] on input "search" at bounding box center [113, 224] width 132 height 24
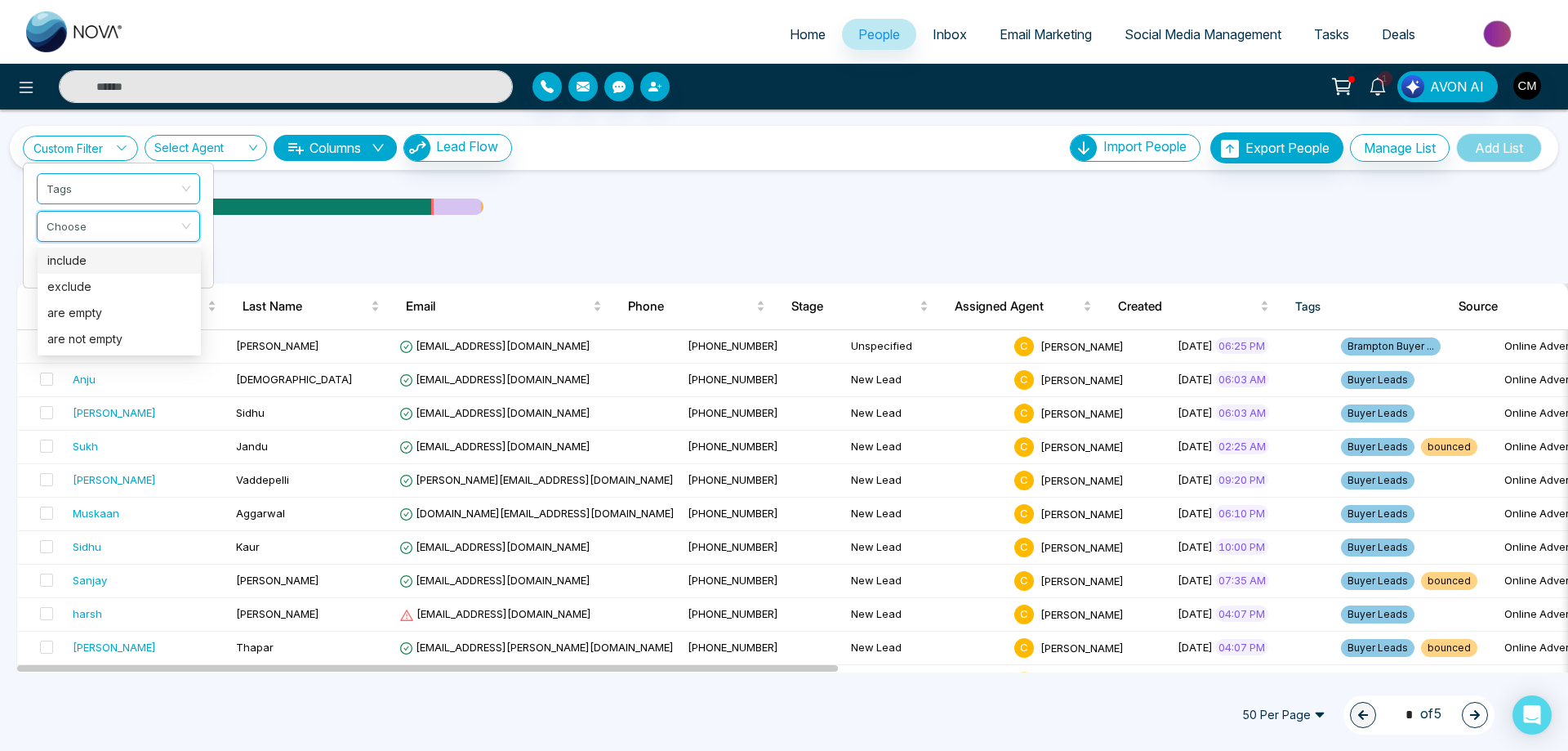
click at [452, 261] on ul "All People ( 240 )" at bounding box center [747, 268] width 1462 height 31
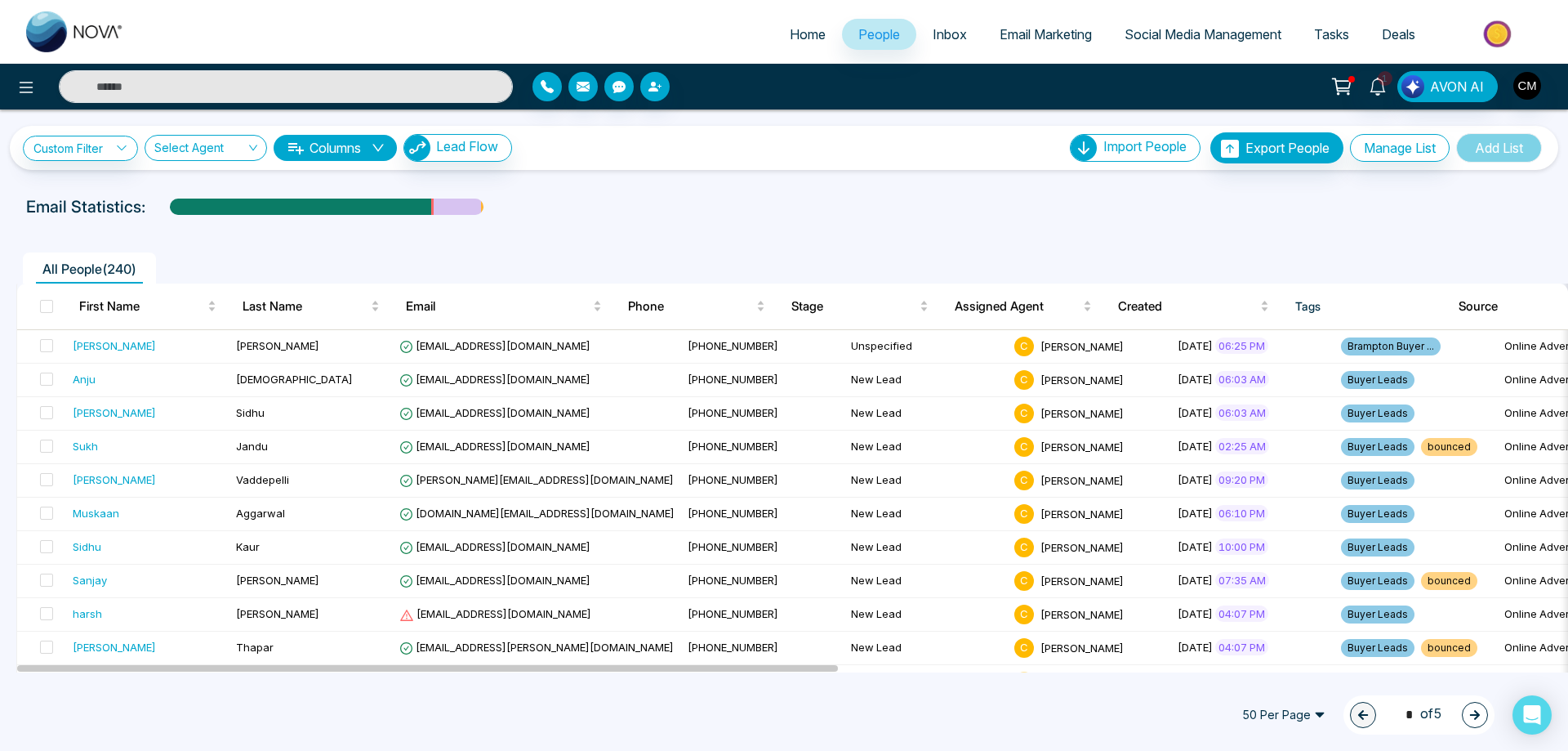
click at [86, 164] on div "Custom Filter Tags Choose Cancel Apply Select Agent Columns Lead Flow Import Pe…" at bounding box center [784, 148] width 1548 height 44
click at [112, 141] on link "Custom Filter" at bounding box center [80, 148] width 116 height 25
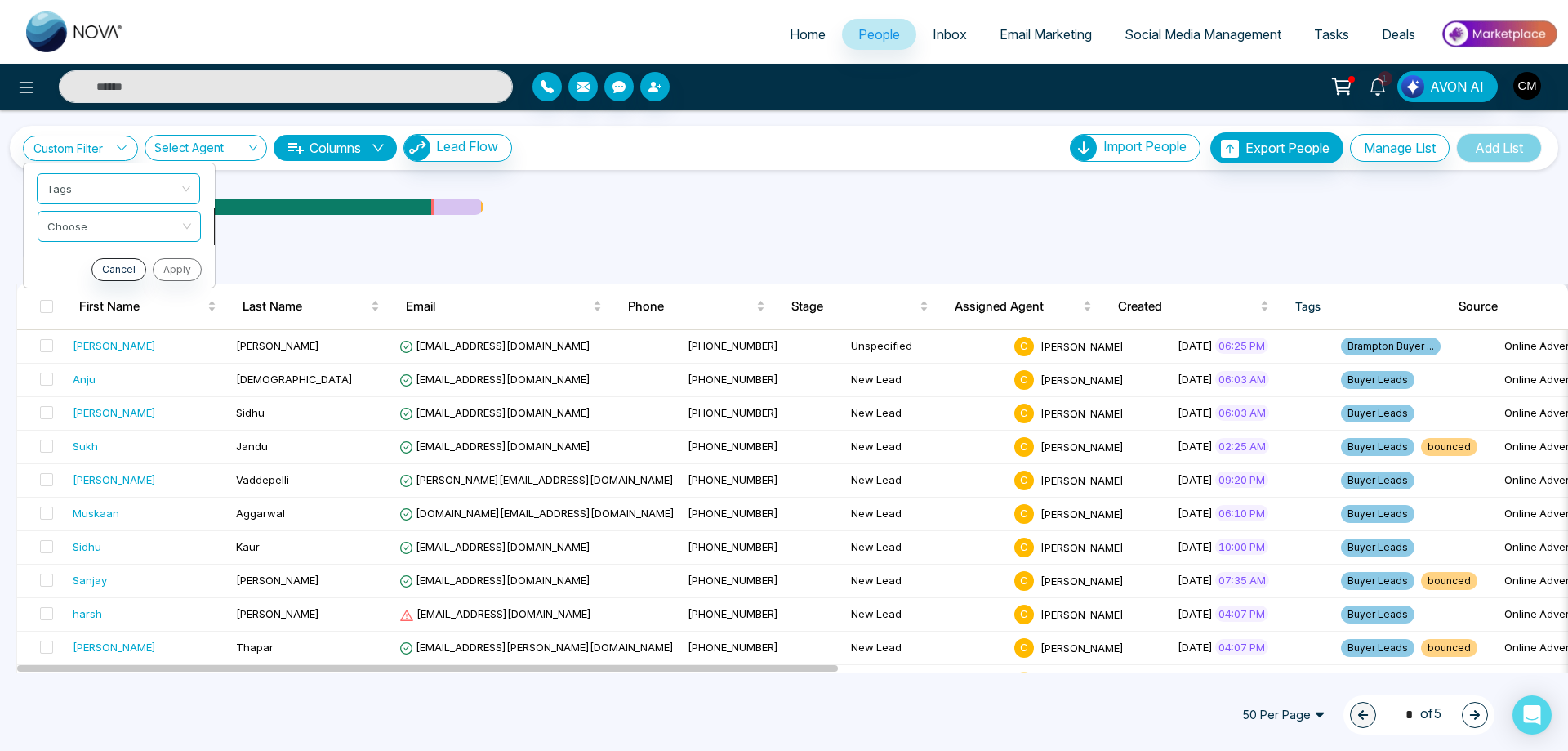
click at [90, 215] on input "search" at bounding box center [113, 224] width 132 height 24
click at [82, 257] on div "include" at bounding box center [118, 260] width 144 height 18
click at [85, 257] on input "search" at bounding box center [113, 261] width 132 height 24
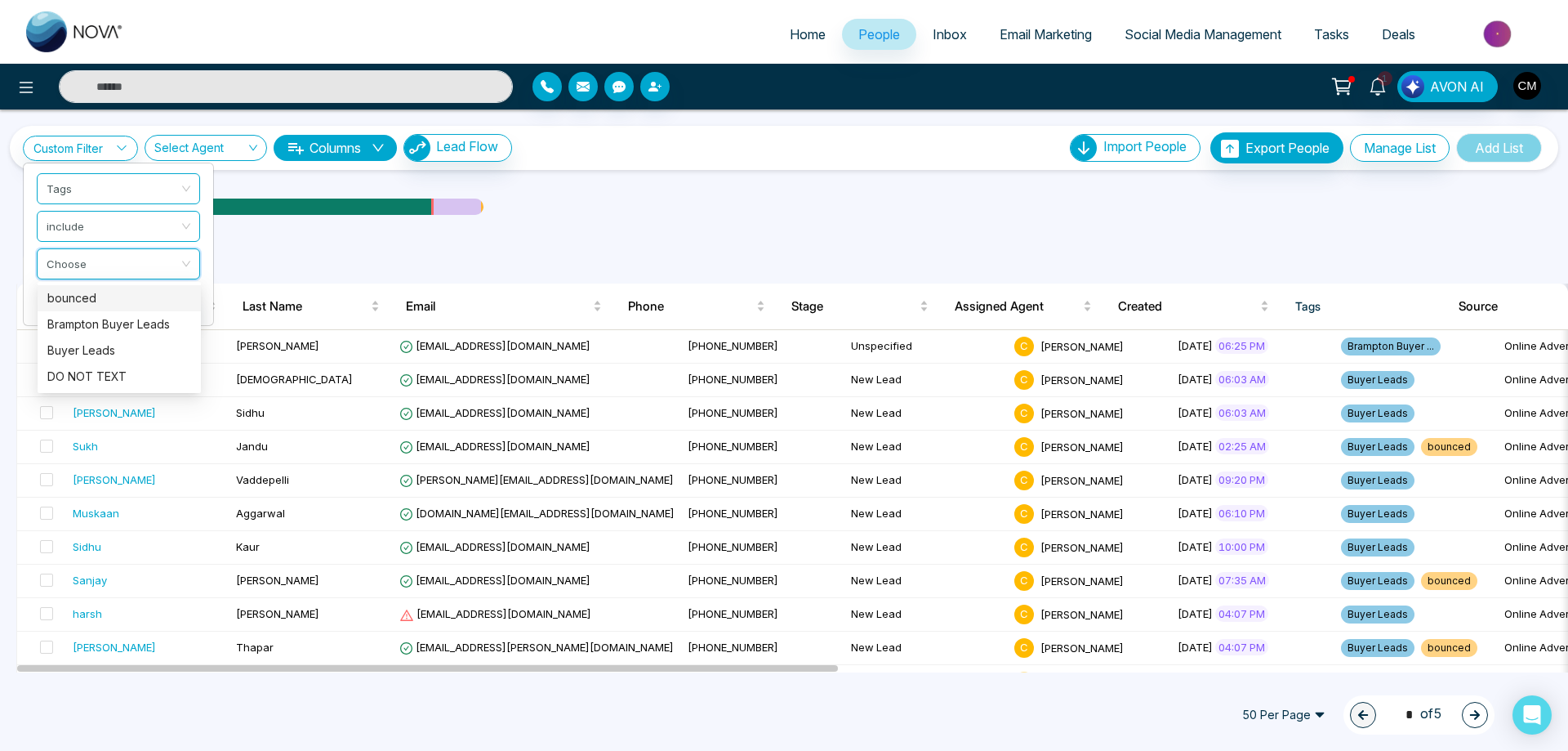
click at [111, 303] on div "bounced" at bounding box center [118, 298] width 144 height 18
click at [181, 305] on button "Apply" at bounding box center [176, 307] width 49 height 23
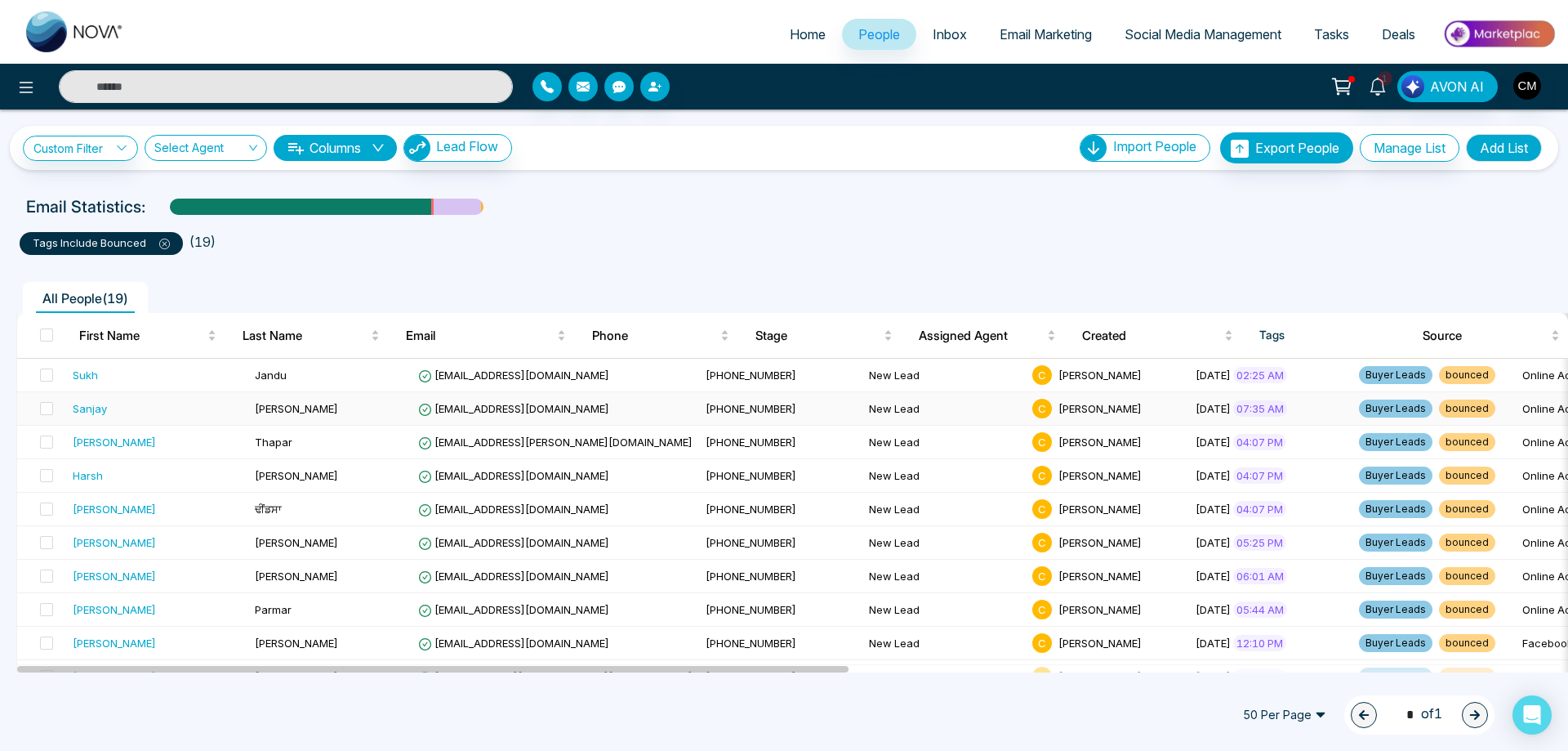
click at [89, 407] on div "Sanjay" at bounding box center [89, 408] width 35 height 16
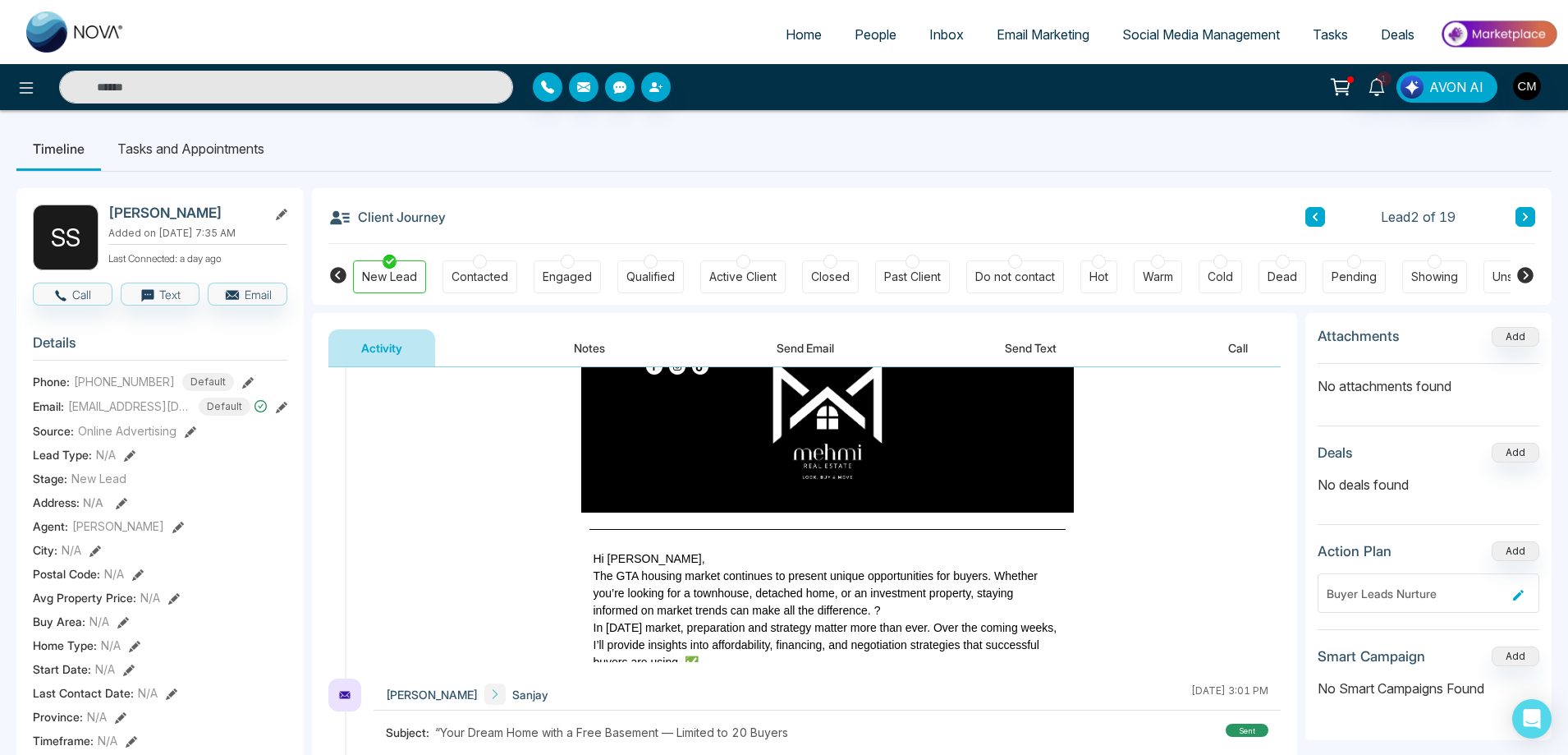
scroll to position [164, 0]
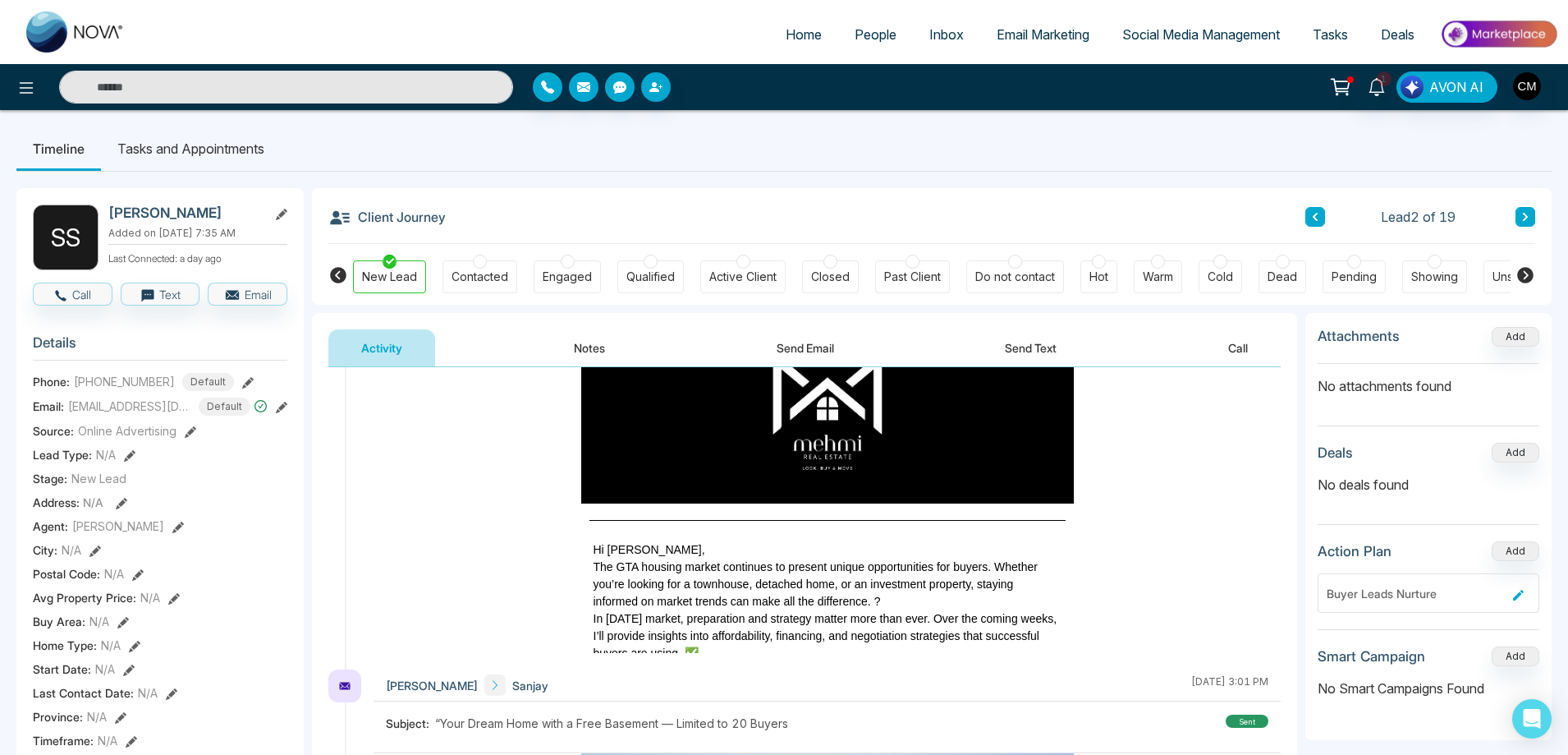
click at [55, 43] on img at bounding box center [76, 31] width 98 height 41
select select "*"
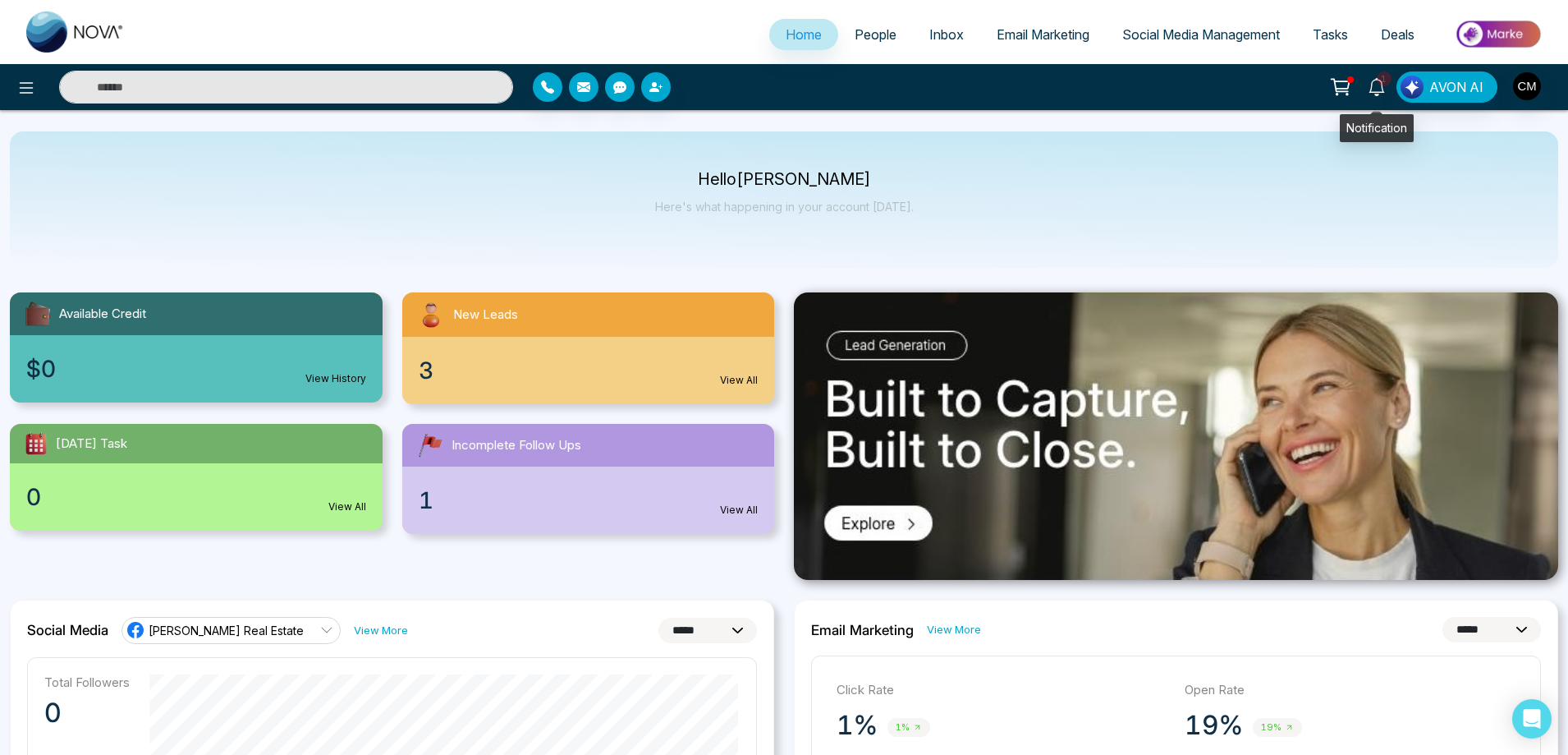
click at [1378, 94] on icon at bounding box center [1376, 87] width 16 height 18
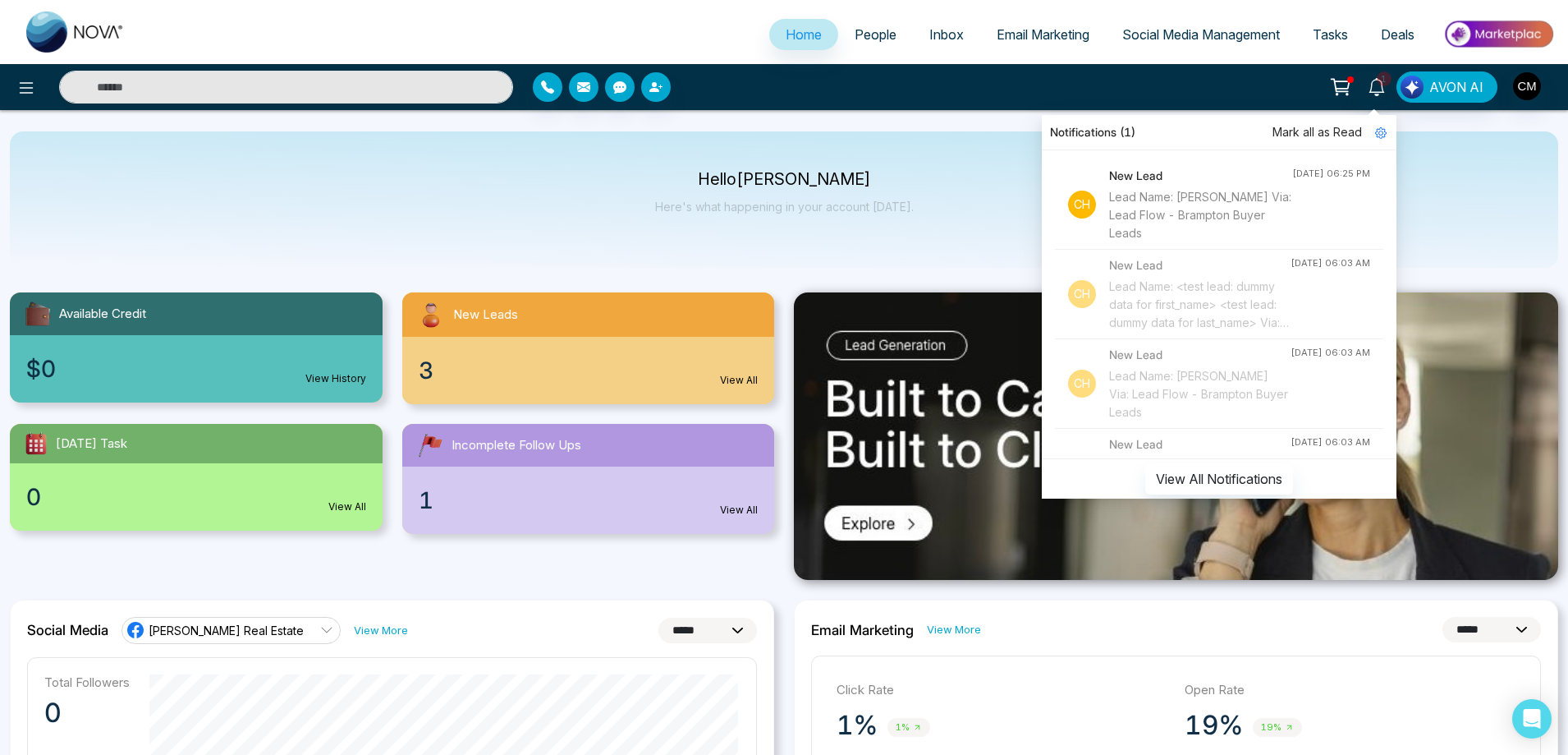
click at [1313, 128] on span "Mark all as Read" at bounding box center [1317, 131] width 90 height 18
click at [76, 27] on img at bounding box center [76, 31] width 98 height 41
